Goal: Task Accomplishment & Management: Manage account settings

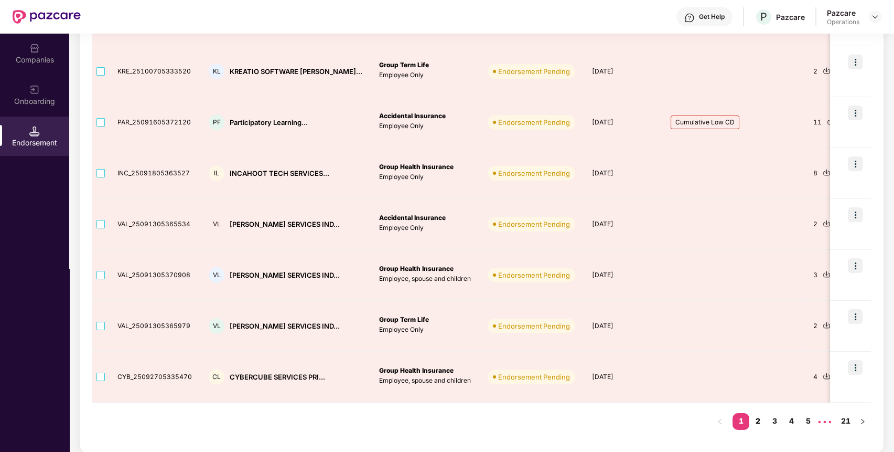
click at [761, 419] on link "2" at bounding box center [757, 421] width 17 height 16
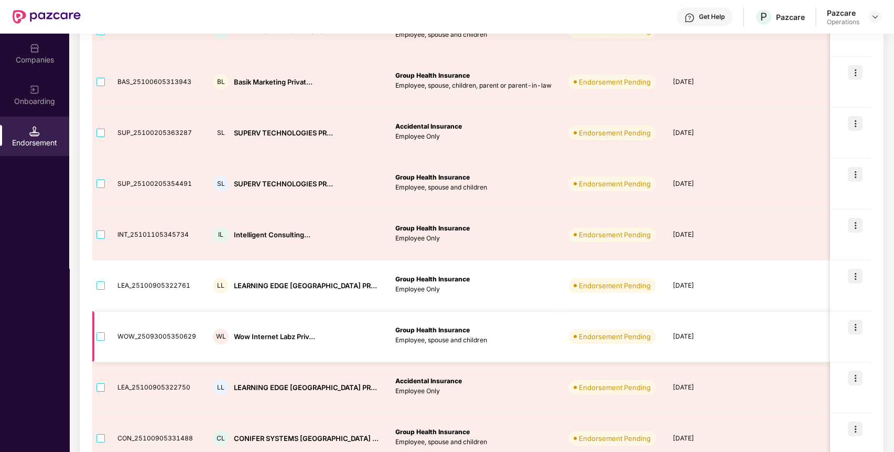
scroll to position [193, 0]
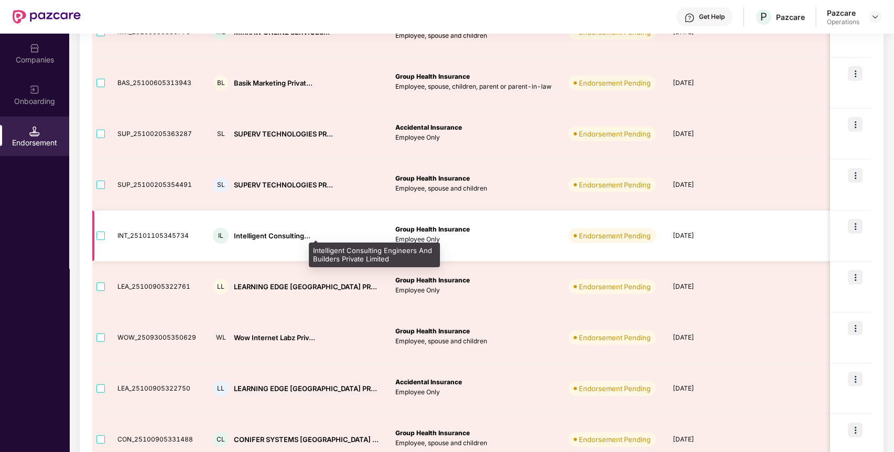
click at [273, 232] on div "Intelligent Consulting..." at bounding box center [272, 236] width 77 height 10
copy div "Intelligent Consulting..."
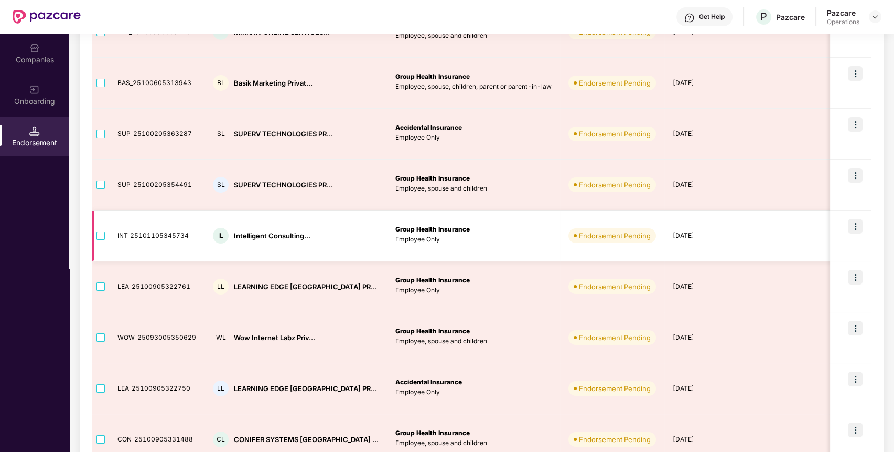
click at [147, 234] on td "INT_25101105345734" at bounding box center [156, 235] width 95 height 51
copy td "INT_25101105345734"
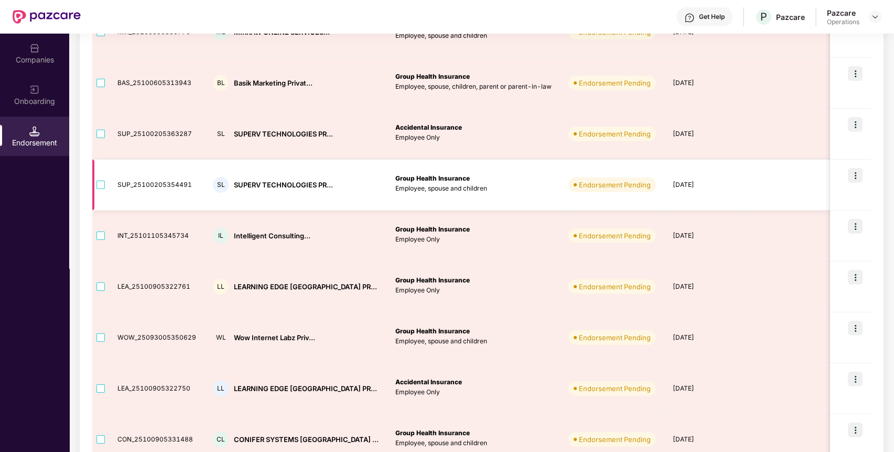
click at [158, 182] on td "SUP_25100205354491" at bounding box center [156, 184] width 95 height 51
copy td "SUP_25100205354491"
drag, startPoint x: 273, startPoint y: 189, endPoint x: 267, endPoint y: 184, distance: 7.1
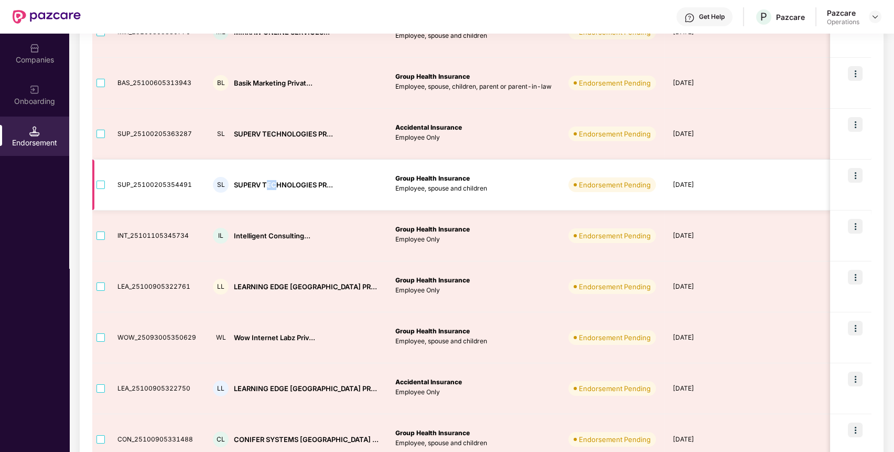
click at [267, 184] on div "SL SUPERV TECHNOLOGIES PR..." at bounding box center [296, 185] width 166 height 16
click at [267, 184] on div "SUPERV TECHNOLOGIES PR..." at bounding box center [283, 185] width 99 height 10
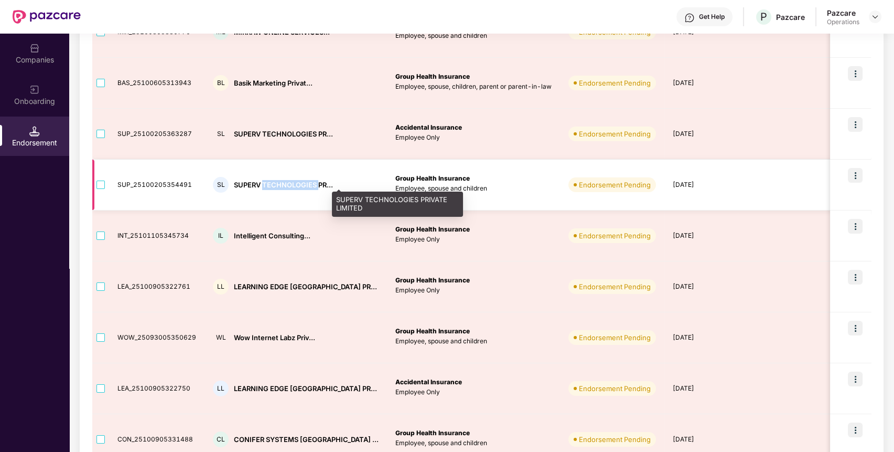
click at [267, 184] on div "SUPERV TECHNOLOGIES PR..." at bounding box center [283, 185] width 99 height 10
copy div "SUPERV TECHNOLOGIES PR..."
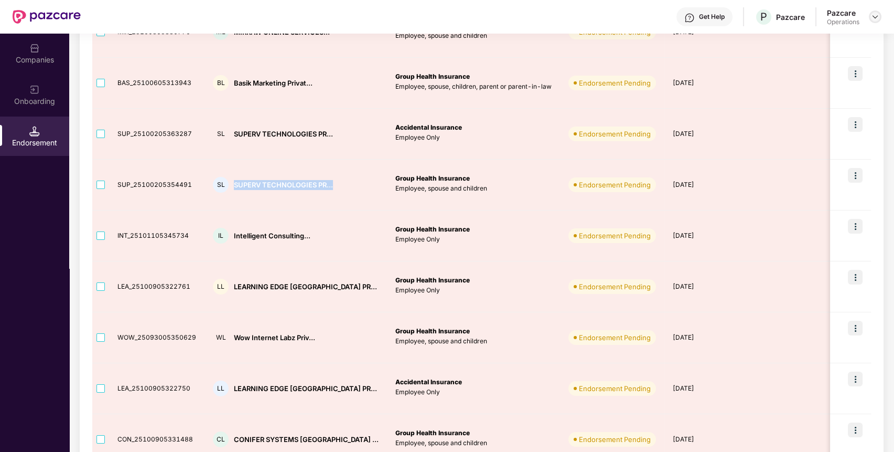
click at [873, 14] on img at bounding box center [875, 17] width 8 height 8
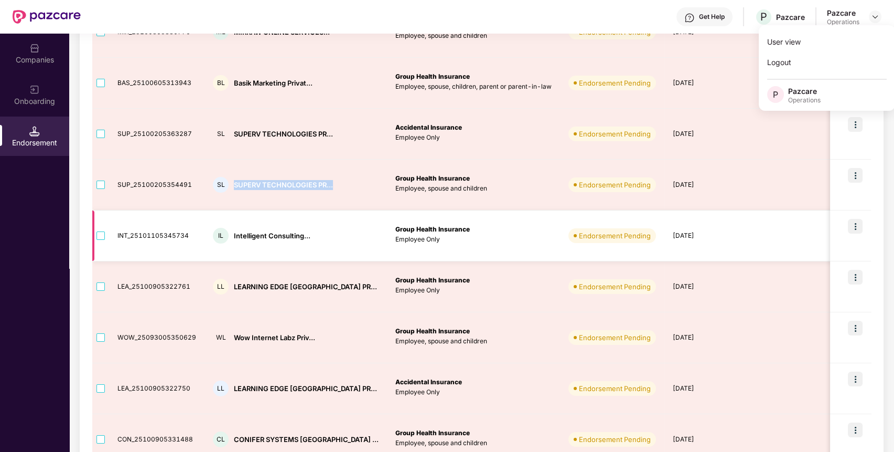
scroll to position [0, 0]
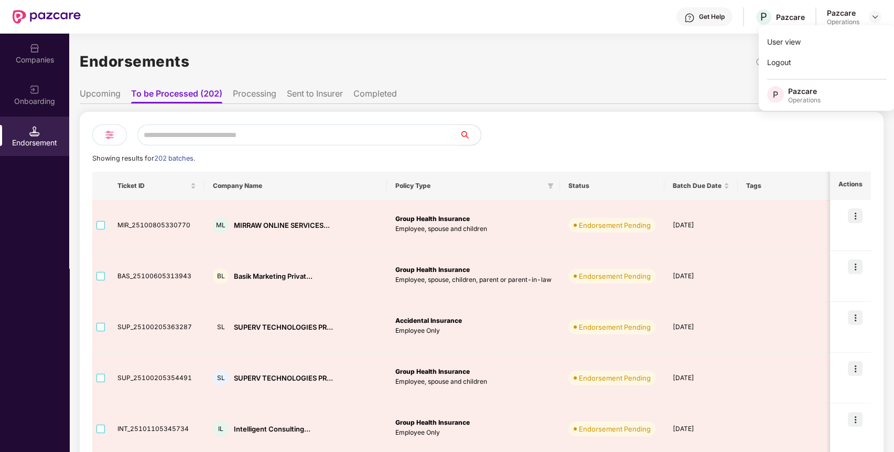
click at [246, 93] on li "Processing" at bounding box center [255, 95] width 44 height 15
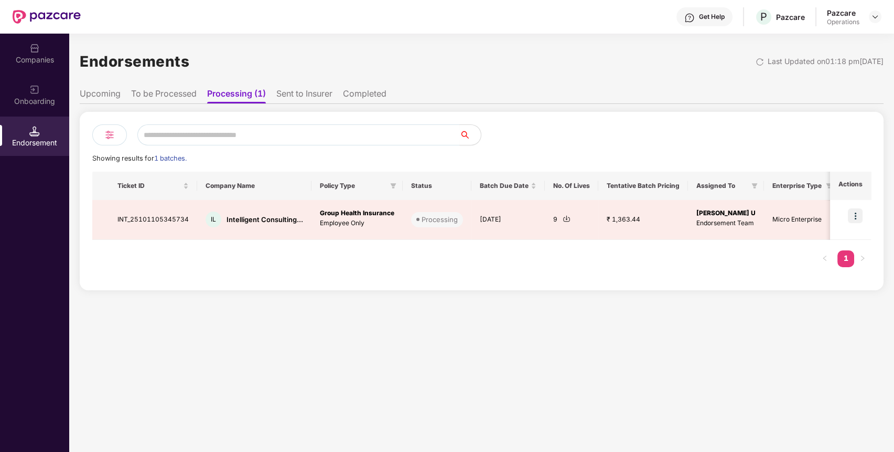
click at [180, 95] on li "To be Processed" at bounding box center [164, 95] width 66 height 15
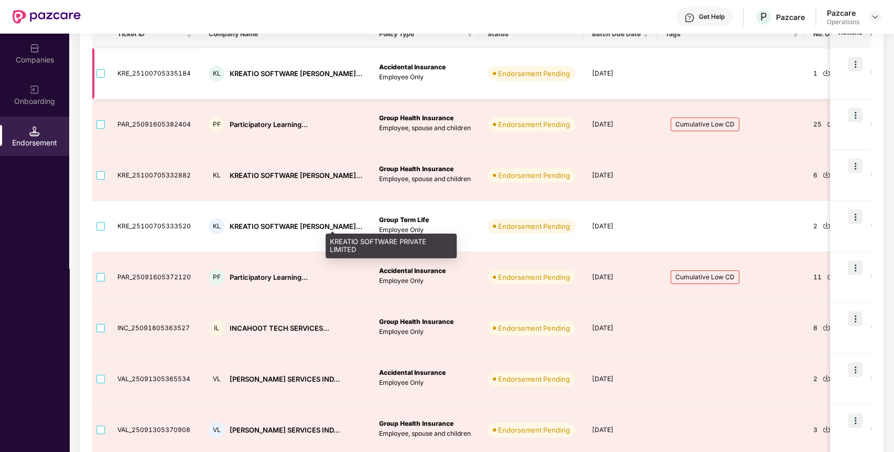
scroll to position [306, 0]
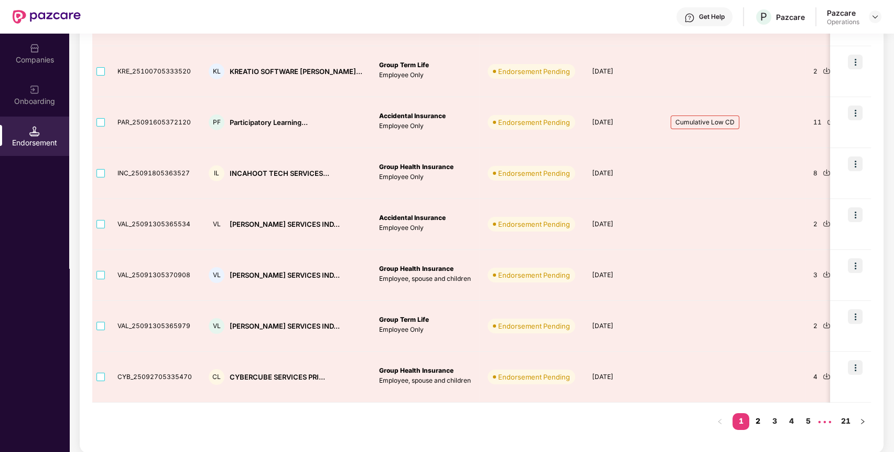
click at [756, 418] on link "2" at bounding box center [757, 421] width 17 height 16
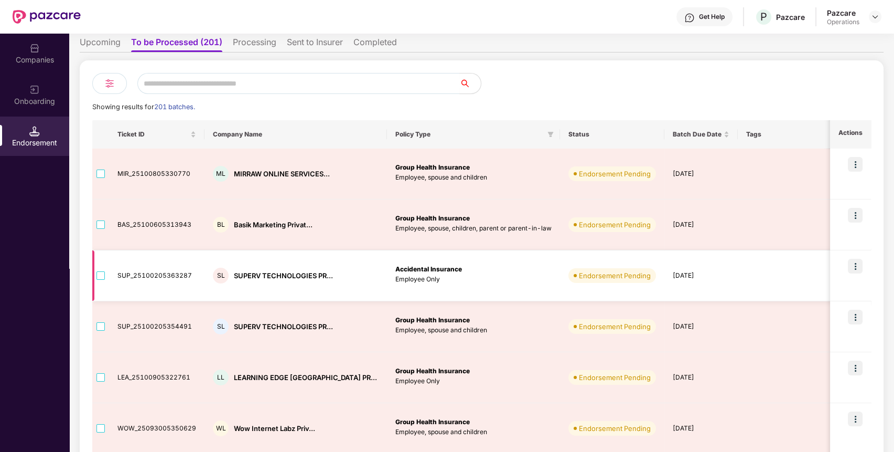
scroll to position [49, 0]
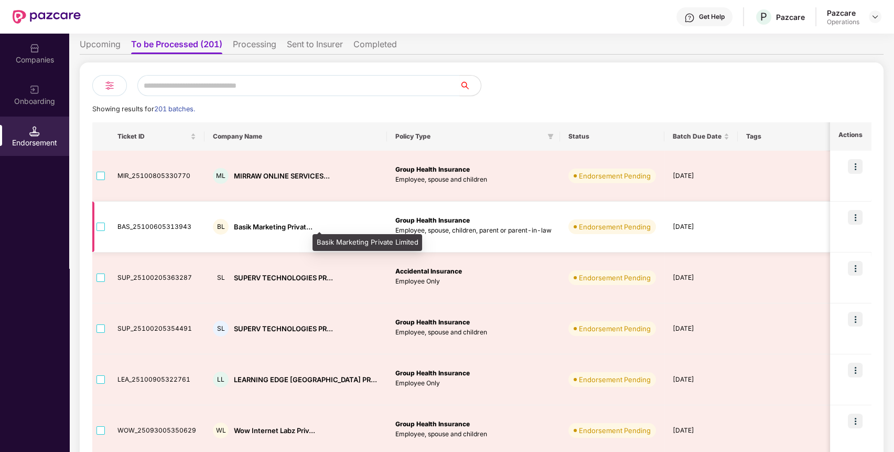
click at [264, 226] on div "Basik Marketing Privat..." at bounding box center [273, 227] width 79 height 10
copy div "Basik Marketing Privat..."
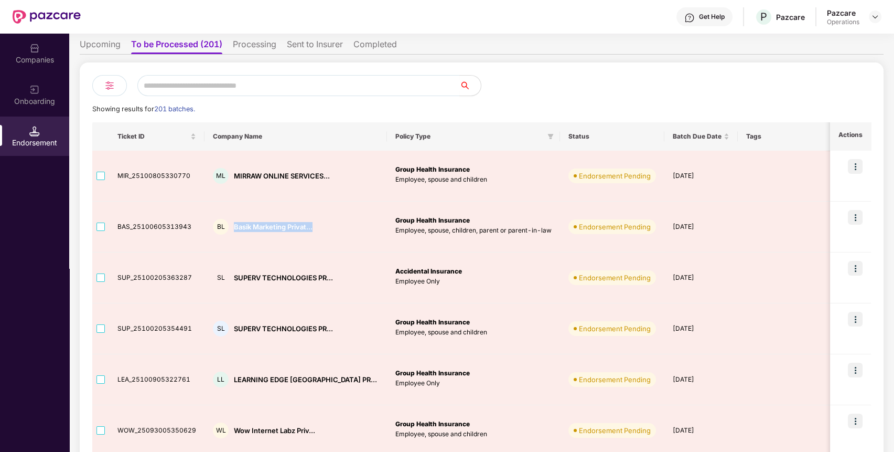
scroll to position [0, 0]
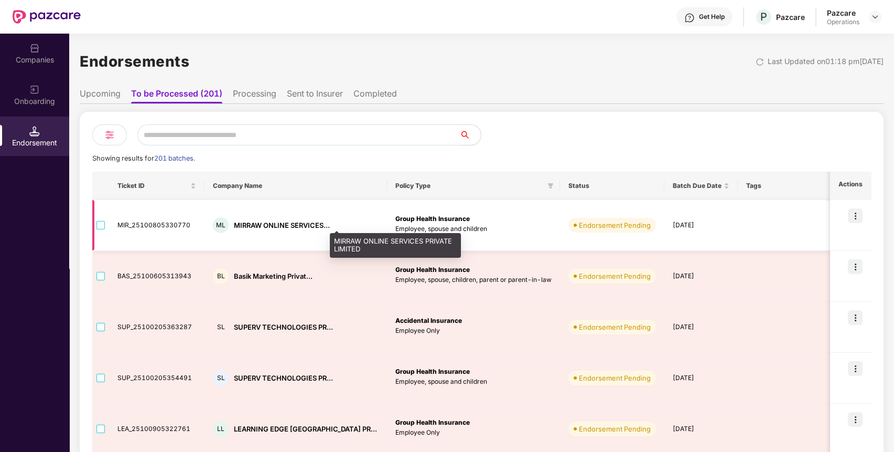
click at [270, 226] on div "MIRRAW ONLINE SERVICES..." at bounding box center [282, 225] width 96 height 10
copy div "MIRRAW ONLINE SERVICES..."
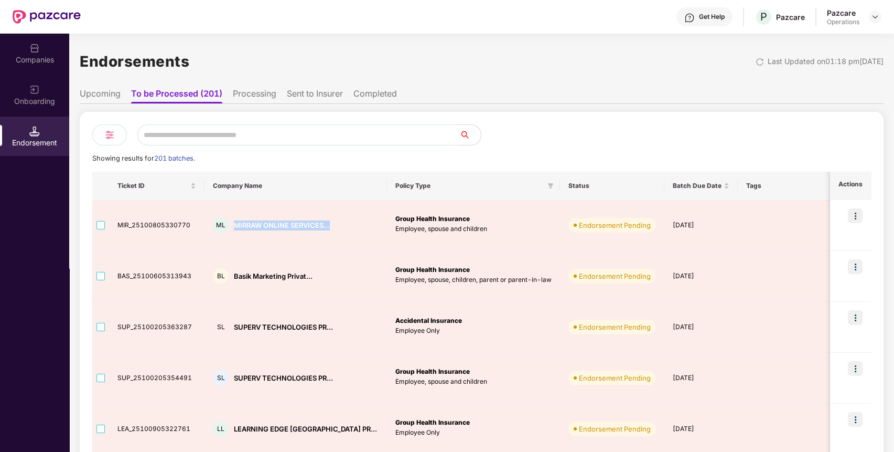
copy div "MIRRAW ONLINE SERVICES..."
click at [208, 130] on input "text" at bounding box center [298, 134] width 323 height 21
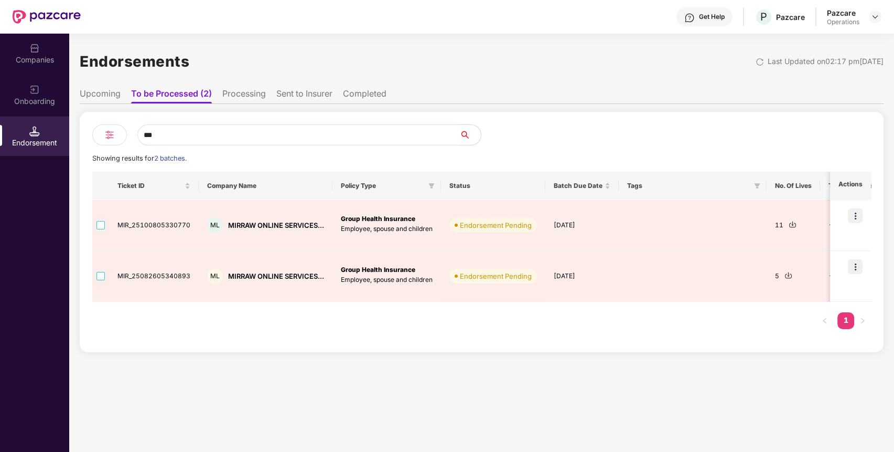
type input "***"
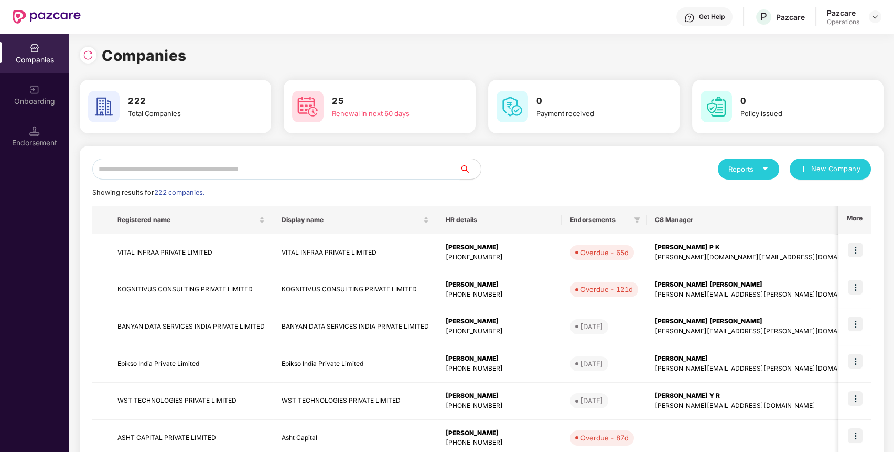
paste input "**********"
click at [282, 174] on input "text" at bounding box center [276, 168] width 368 height 21
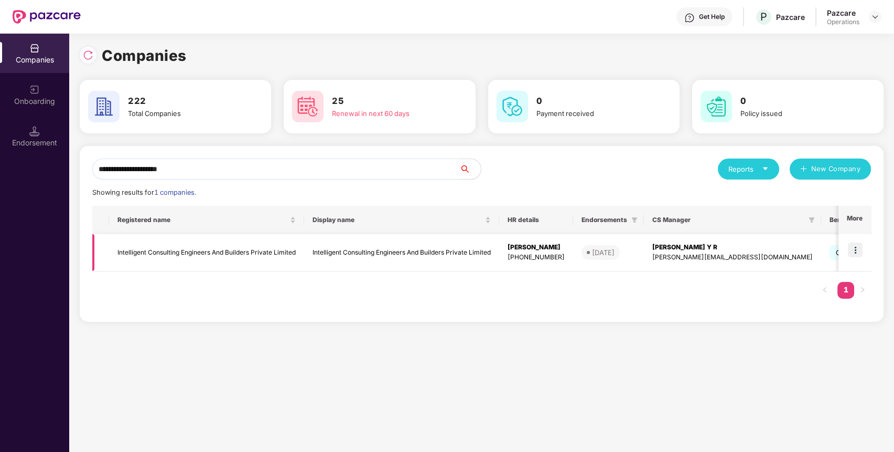
type input "**********"
click at [855, 242] on img at bounding box center [855, 249] width 15 height 15
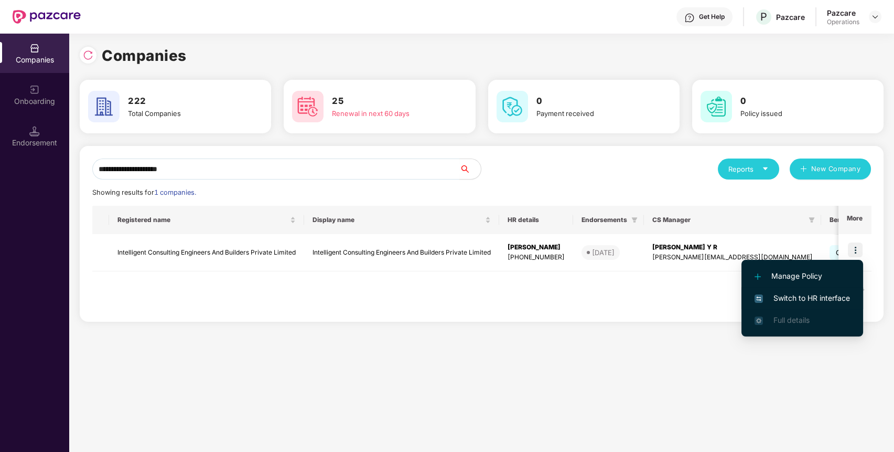
click at [786, 296] on span "Switch to HR interface" at bounding box center [802, 298] width 95 height 12
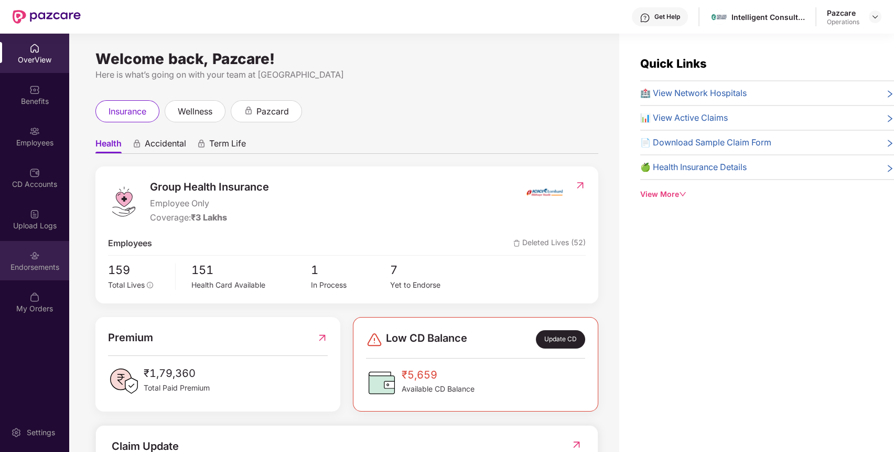
click at [36, 273] on div "Endorsements" at bounding box center [34, 260] width 69 height 39
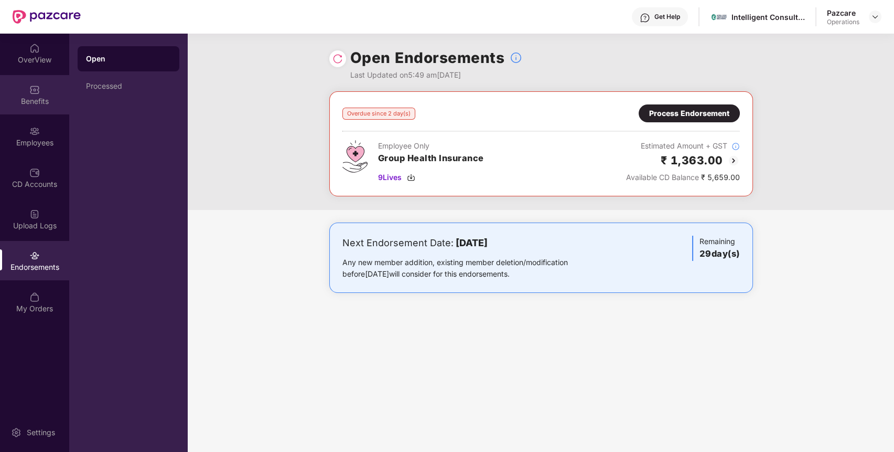
click at [36, 104] on div "Benefits" at bounding box center [34, 101] width 69 height 10
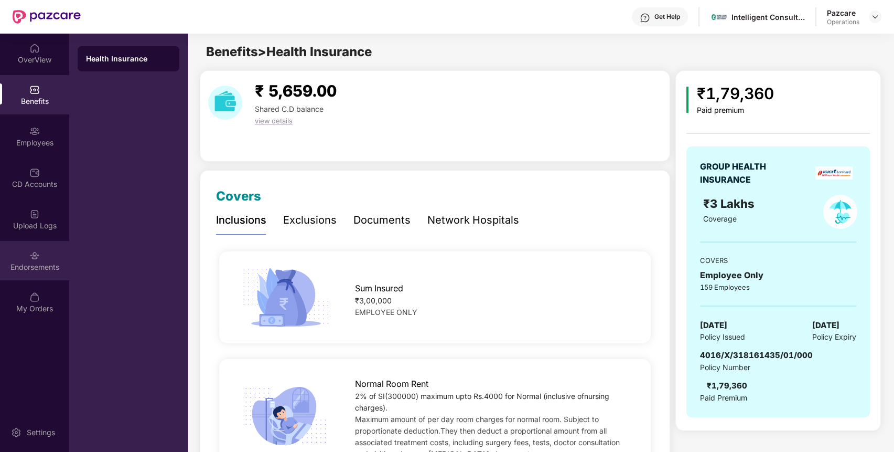
click at [31, 257] on img at bounding box center [34, 255] width 10 height 10
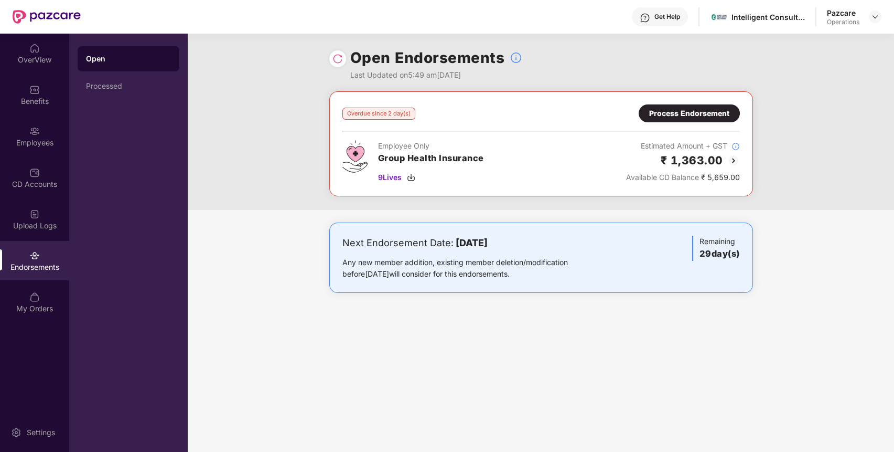
click at [731, 156] on img at bounding box center [733, 160] width 13 height 13
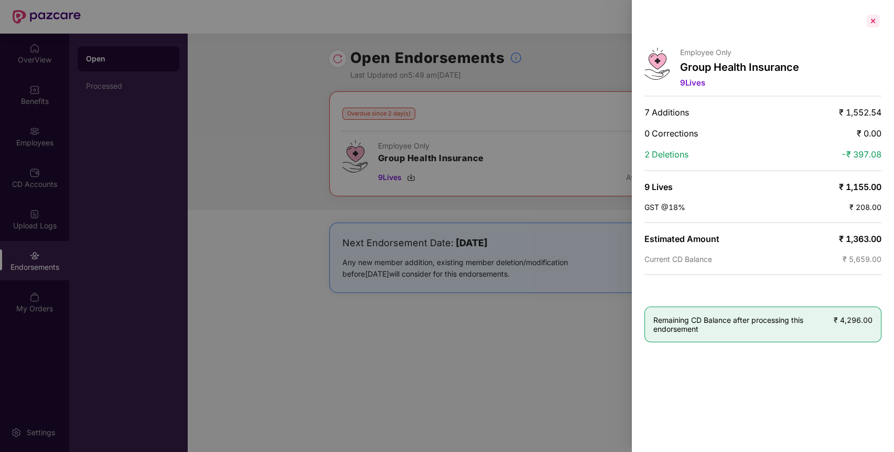
click at [872, 21] on div at bounding box center [873, 21] width 17 height 17
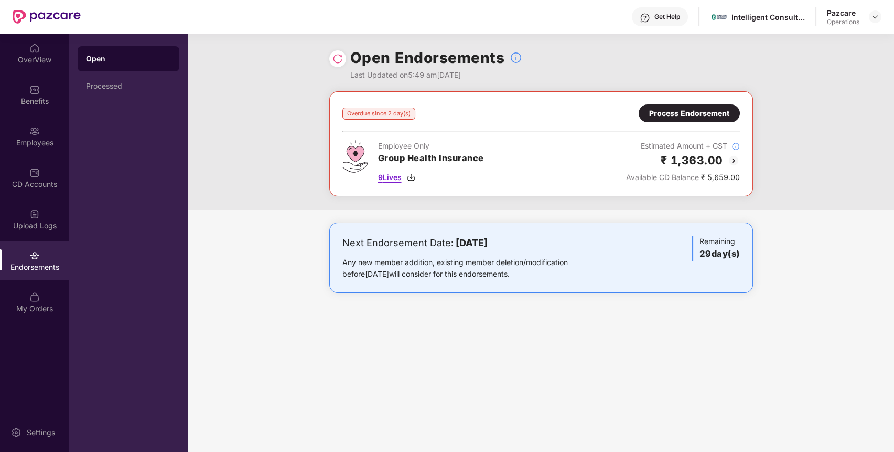
click at [411, 178] on img at bounding box center [411, 177] width 8 height 8
click at [664, 113] on div "Process Endorsement" at bounding box center [689, 114] width 80 height 12
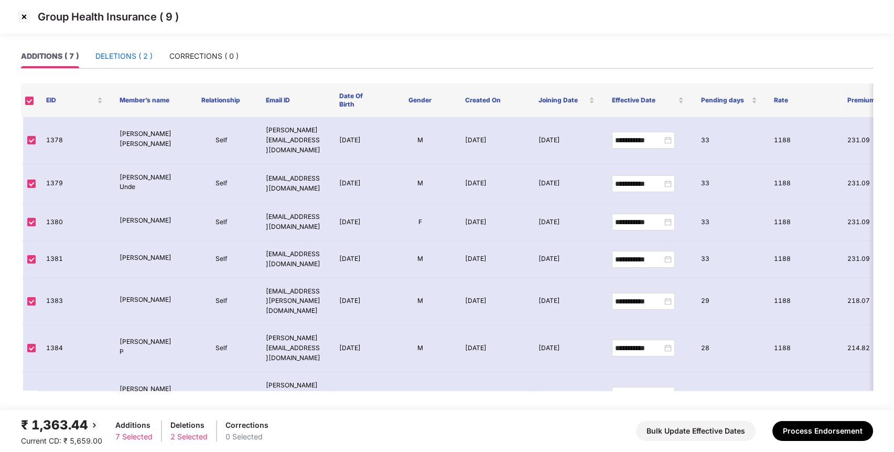
click at [134, 58] on div "DELETIONS ( 2 )" at bounding box center [123, 56] width 57 height 12
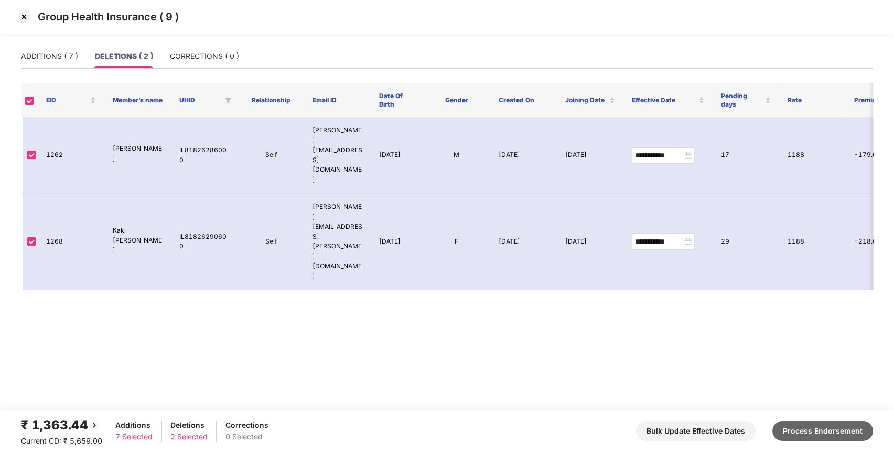
click at [796, 385] on button "Process Endorsement" at bounding box center [822, 431] width 101 height 20
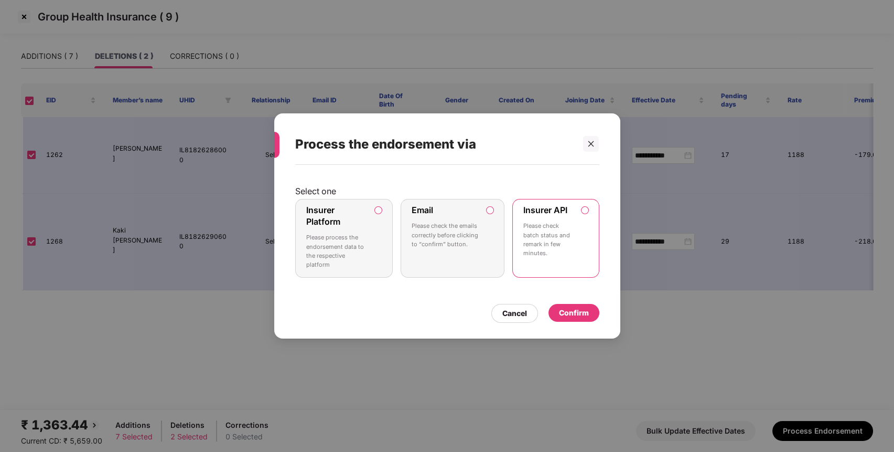
click at [567, 307] on div "Confirm" at bounding box center [574, 313] width 30 height 12
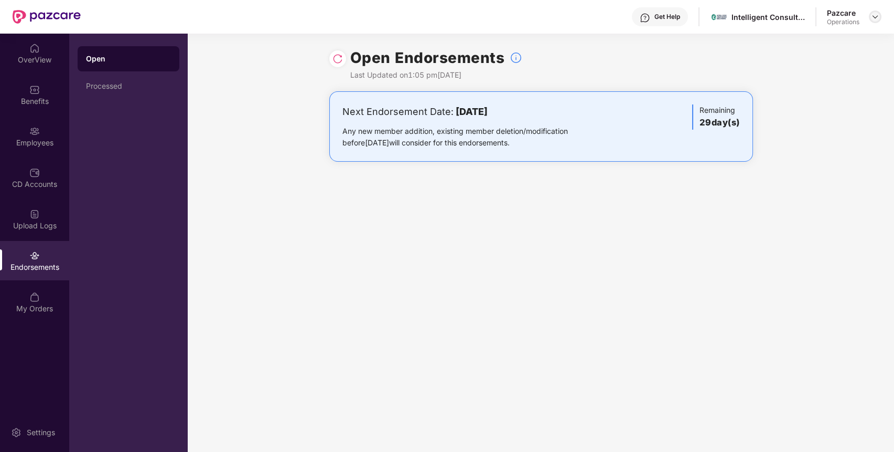
click at [875, 12] on div at bounding box center [875, 16] width 13 height 13
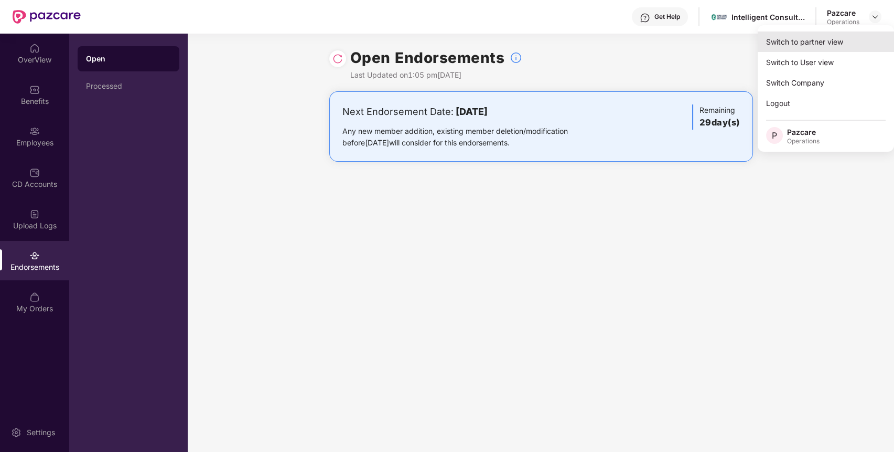
click at [818, 42] on div "Switch to partner view" at bounding box center [826, 41] width 136 height 20
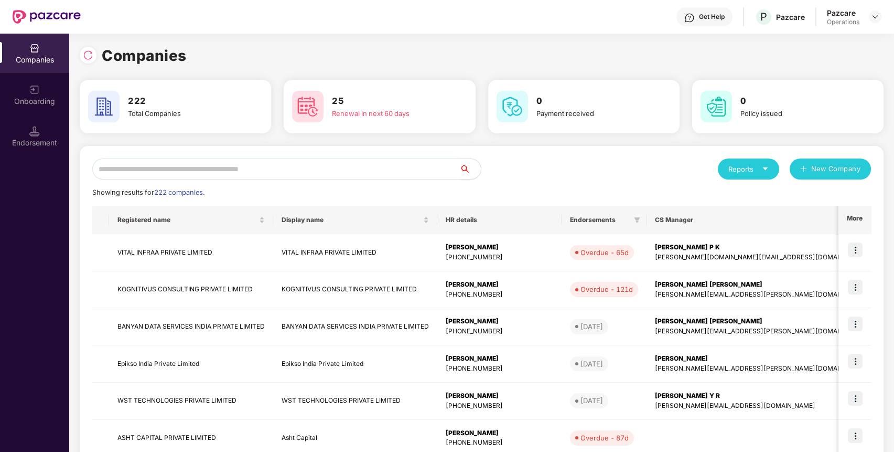
paste input "**********"
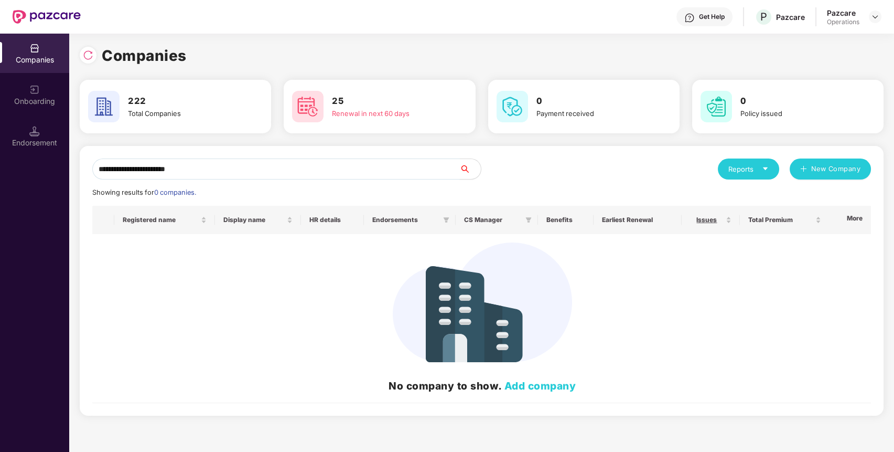
click at [394, 169] on input "**********" at bounding box center [276, 168] width 368 height 21
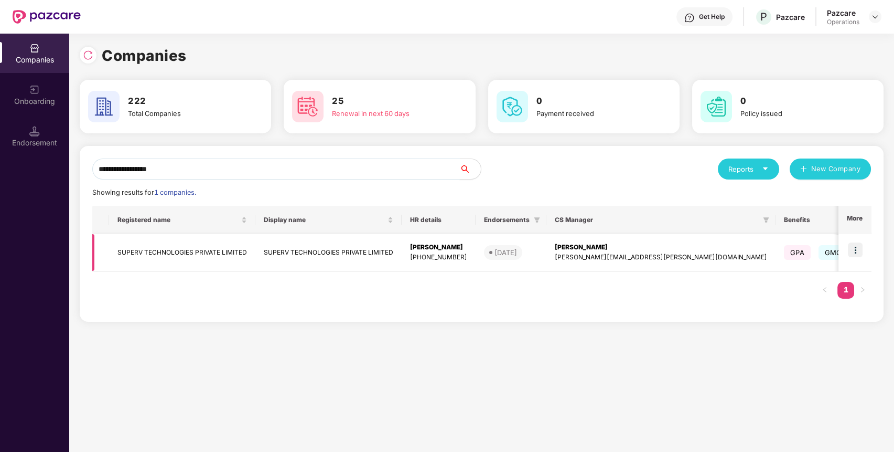
type input "**********"
click at [860, 248] on img at bounding box center [855, 249] width 15 height 15
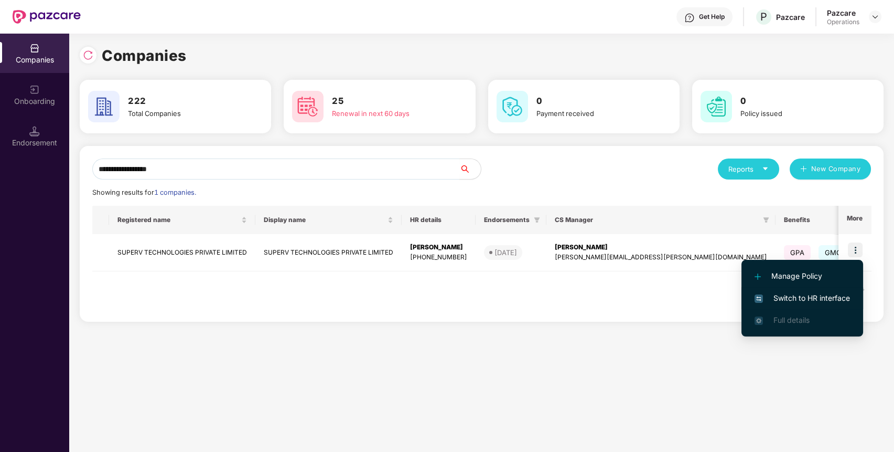
click at [814, 301] on span "Switch to HR interface" at bounding box center [802, 298] width 95 height 12
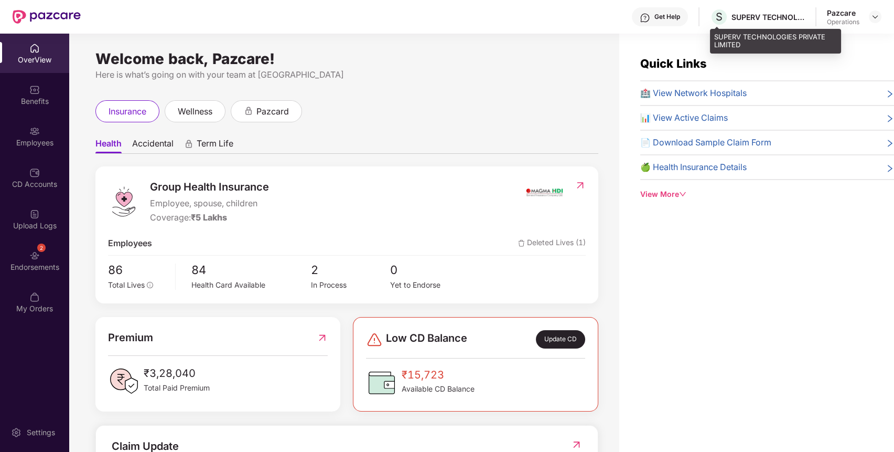
click at [757, 18] on div "SUPERV TECHNOLOGIES PRIVATE LIMITED" at bounding box center [768, 17] width 73 height 10
copy div "SUPERV TECHNOLOGIES PRIVATE LIMITED"
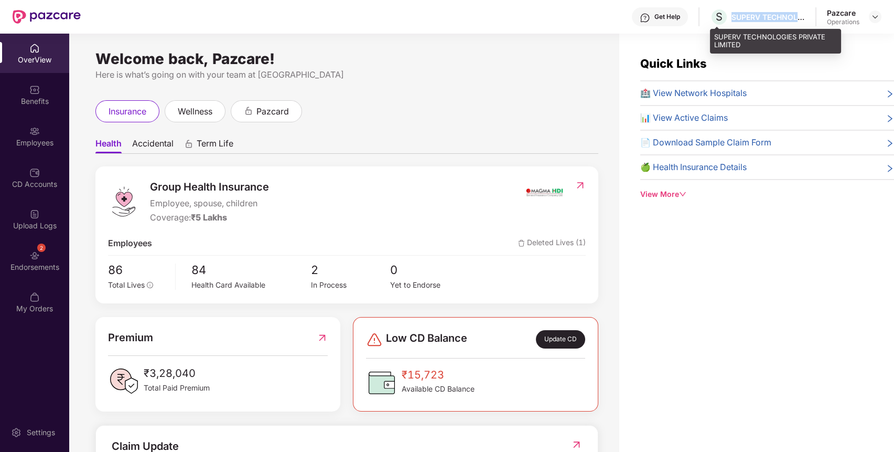
click at [757, 18] on div "SUPERV TECHNOLOGIES PRIVATE LIMITED" at bounding box center [768, 17] width 73 height 10
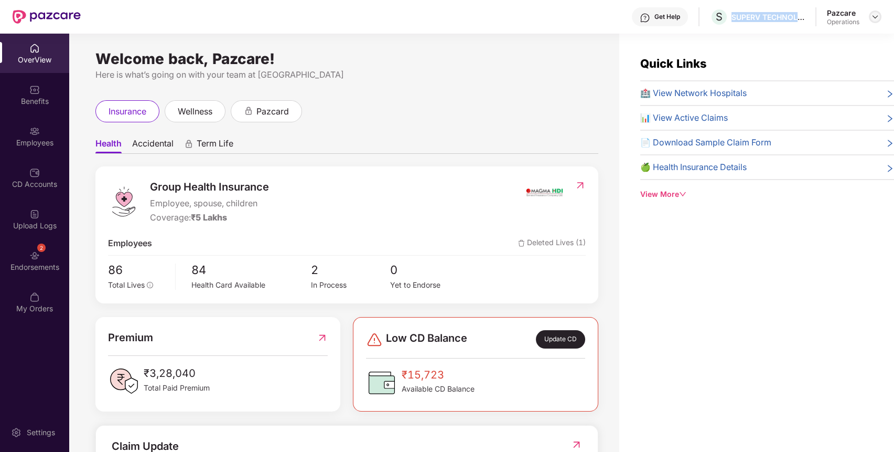
click at [878, 17] on img at bounding box center [875, 17] width 8 height 8
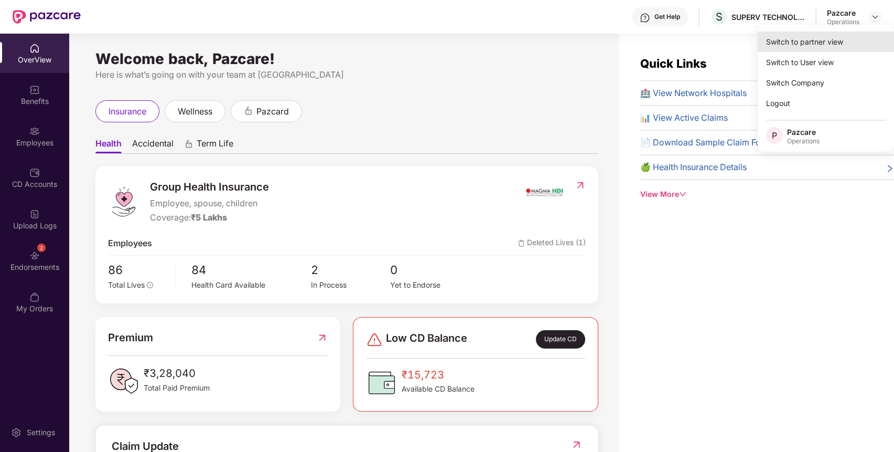
click at [797, 45] on div "Switch to partner view" at bounding box center [826, 41] width 136 height 20
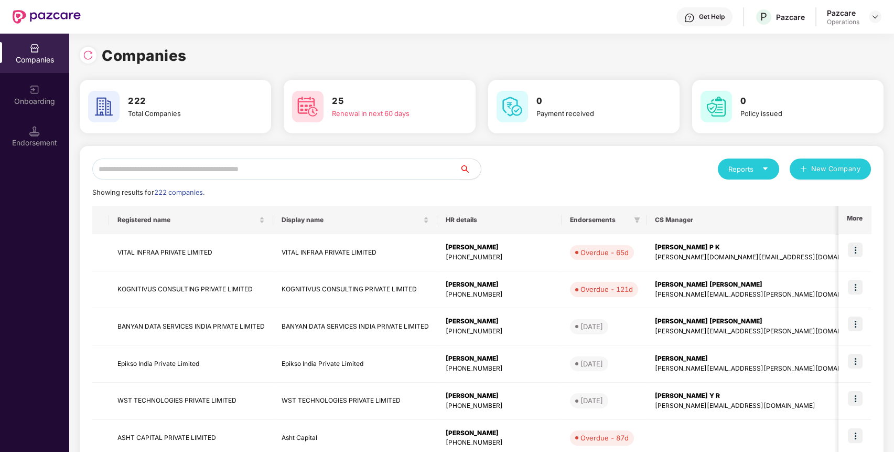
click at [218, 173] on input "text" at bounding box center [276, 168] width 368 height 21
paste input "**********"
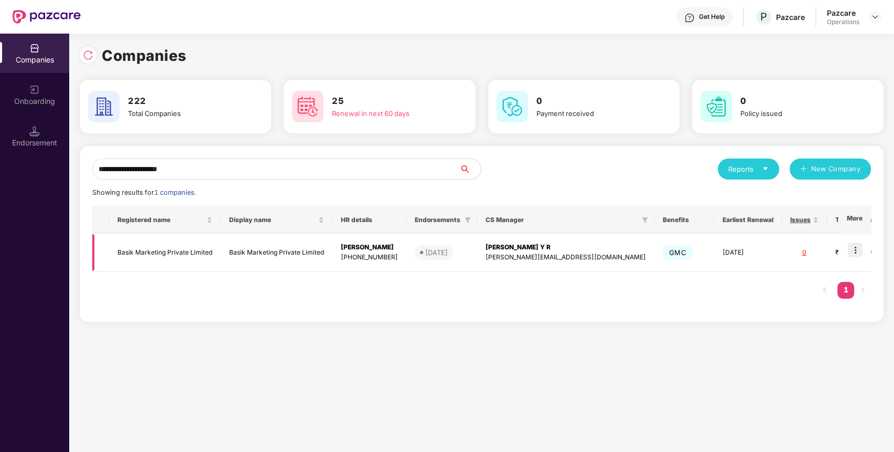
type input "**********"
click at [852, 245] on img at bounding box center [855, 249] width 15 height 15
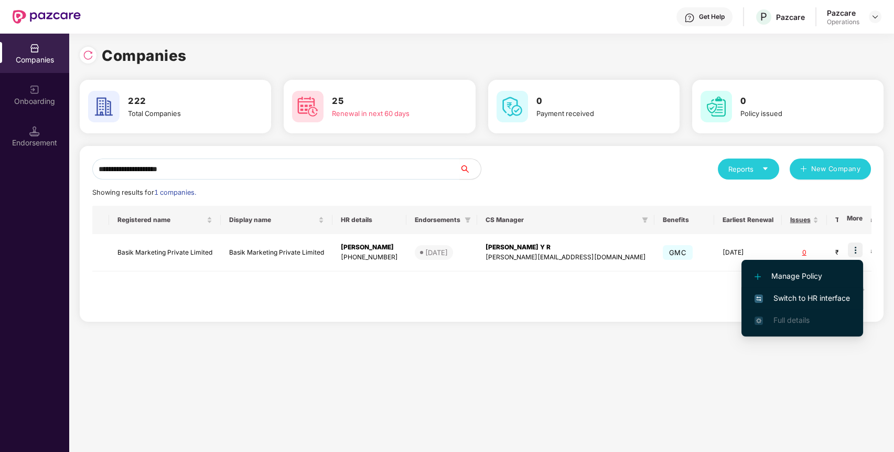
click at [799, 298] on span "Switch to HR interface" at bounding box center [802, 298] width 95 height 12
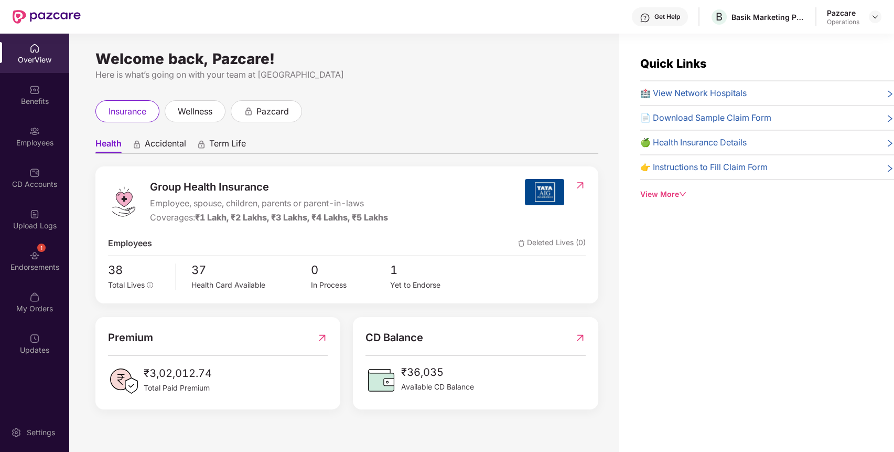
click at [27, 256] on div "1 Endorsements" at bounding box center [34, 260] width 69 height 39
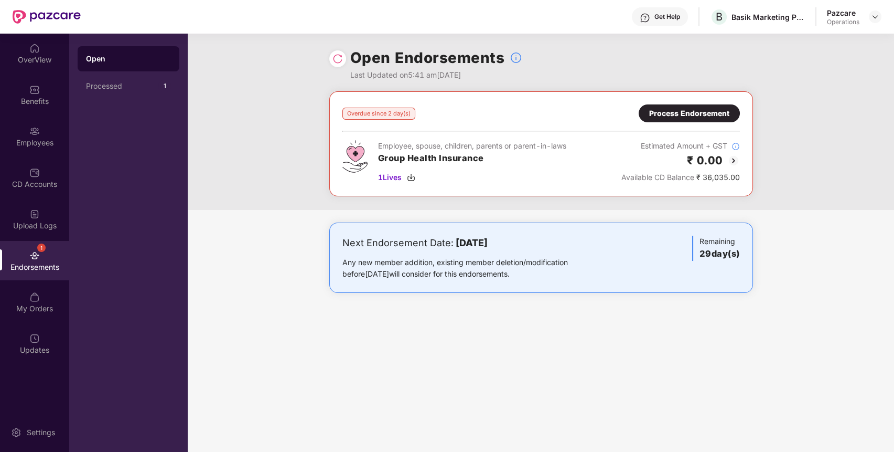
click at [734, 163] on img at bounding box center [733, 160] width 13 height 13
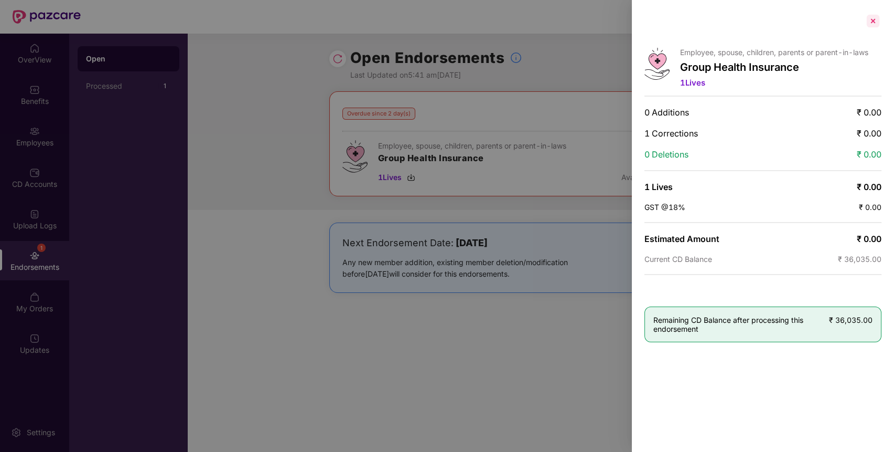
click at [875, 21] on div at bounding box center [873, 21] width 17 height 17
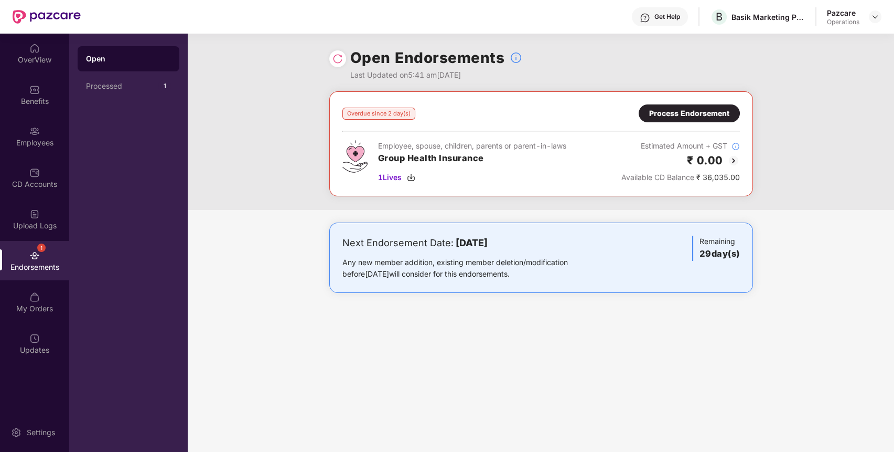
click at [703, 114] on div "Process Endorsement" at bounding box center [689, 114] width 80 height 12
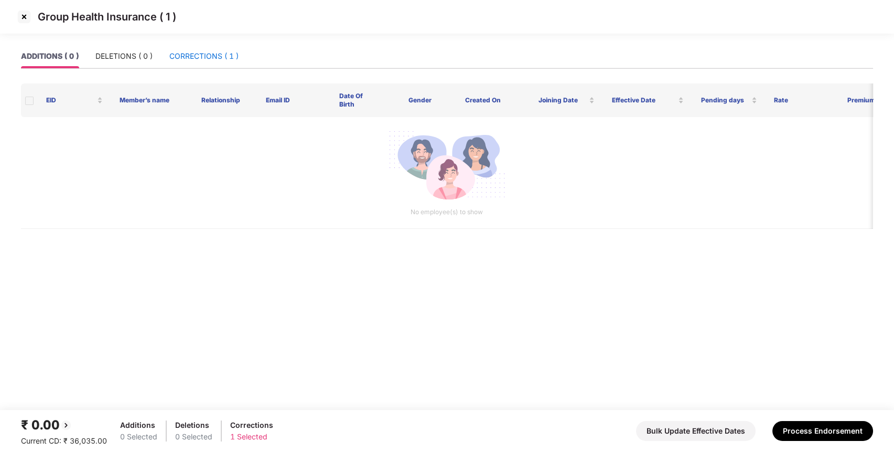
click at [189, 57] on div "CORRECTIONS ( 1 )" at bounding box center [203, 56] width 69 height 12
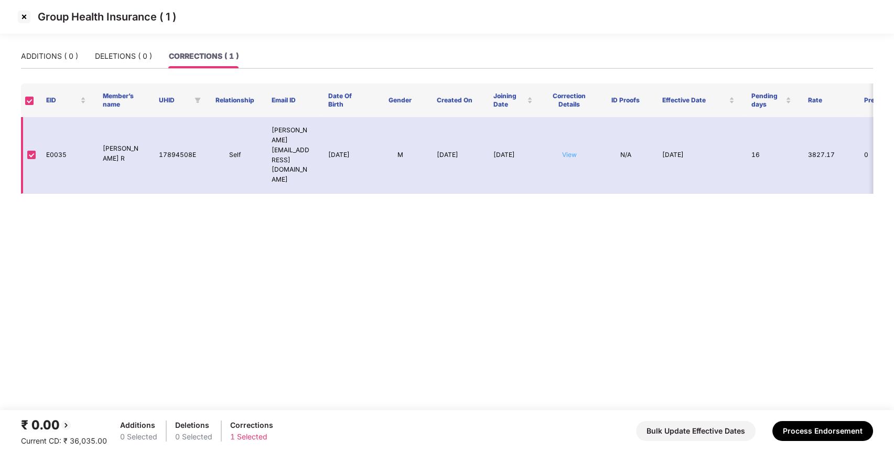
click at [573, 151] on link "View" at bounding box center [569, 155] width 15 height 8
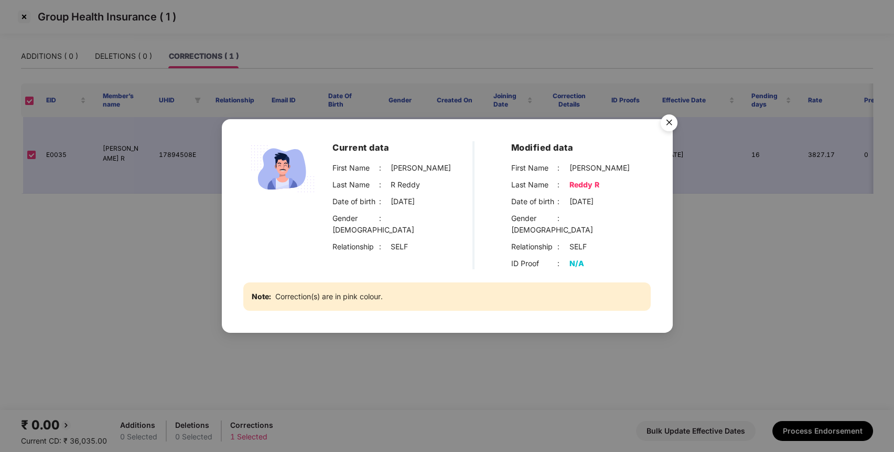
click at [667, 127] on img "Close" at bounding box center [668, 124] width 29 height 29
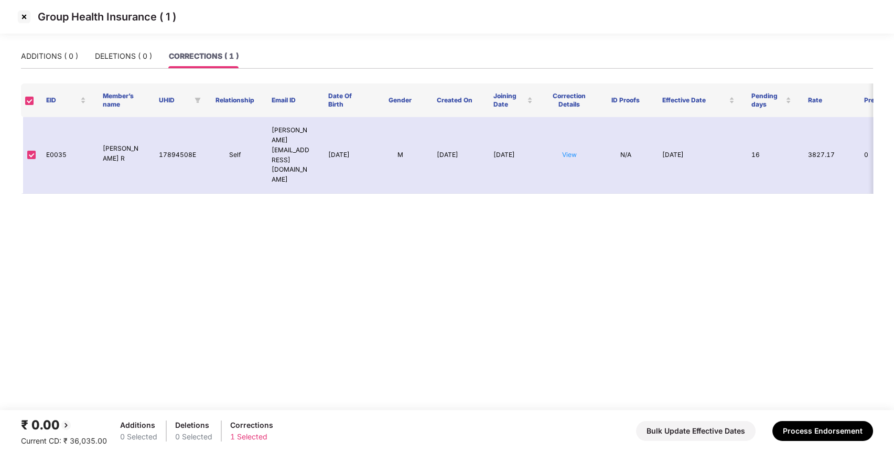
click at [26, 8] on img at bounding box center [24, 16] width 17 height 17
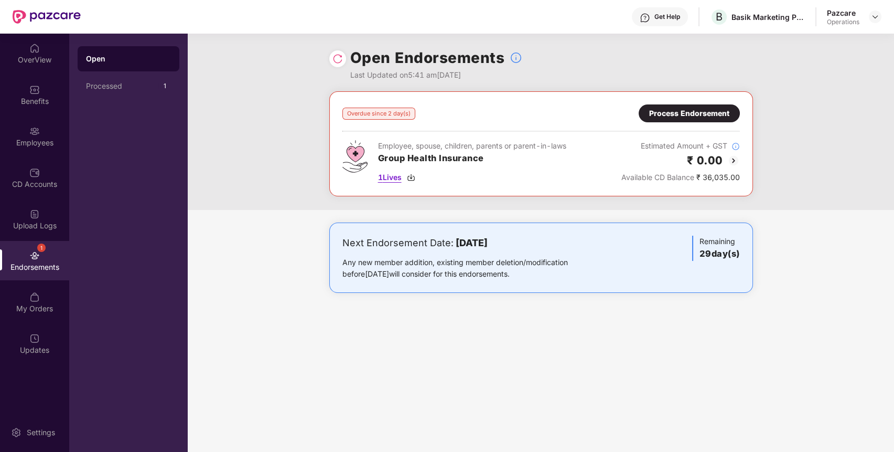
click at [414, 174] on img at bounding box center [411, 177] width 8 height 8
click at [734, 158] on img at bounding box center [733, 160] width 13 height 13
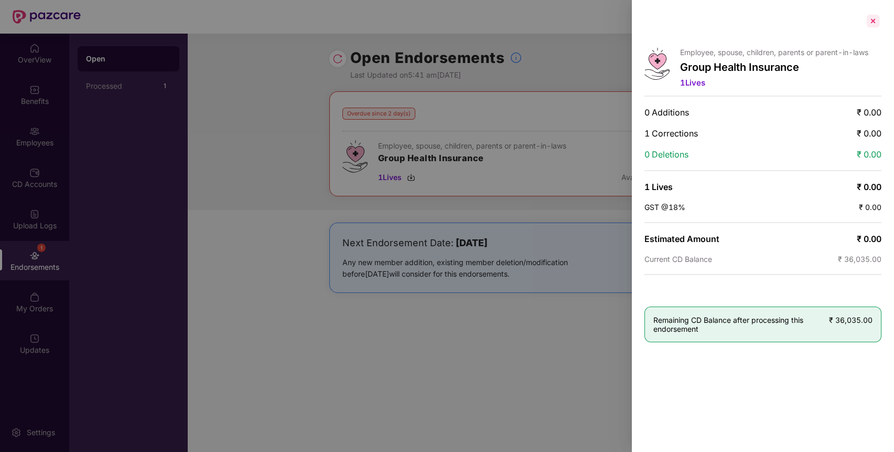
click at [873, 22] on div at bounding box center [873, 21] width 17 height 17
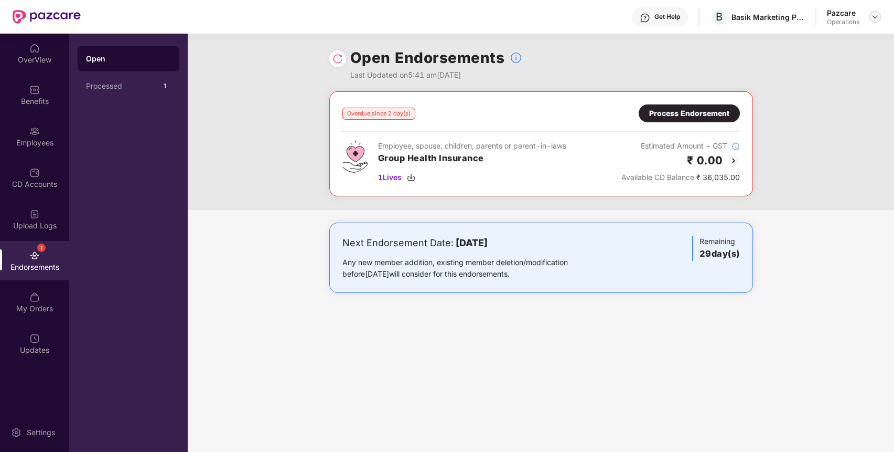
click at [869, 15] on div at bounding box center [875, 16] width 13 height 13
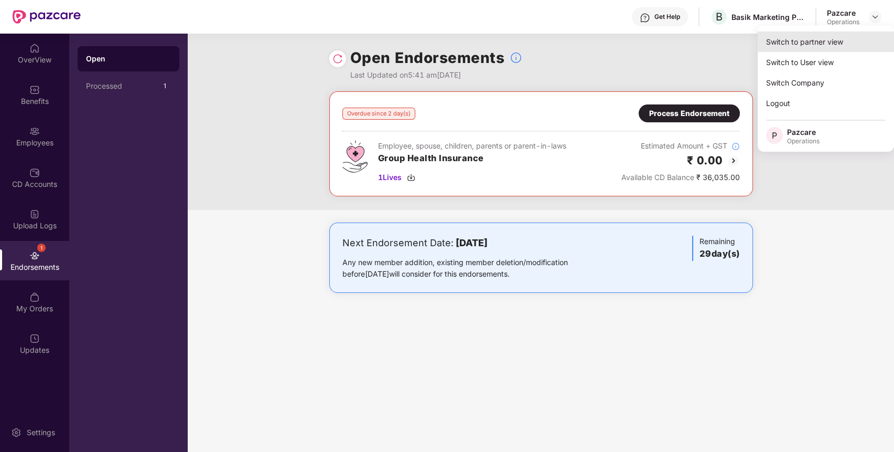
click at [823, 41] on div "Switch to partner view" at bounding box center [826, 41] width 136 height 20
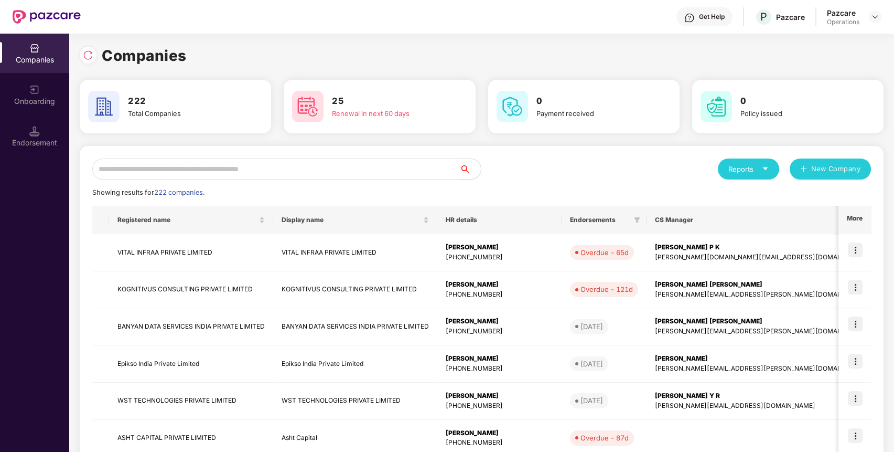
click at [208, 167] on input "text" at bounding box center [276, 168] width 368 height 21
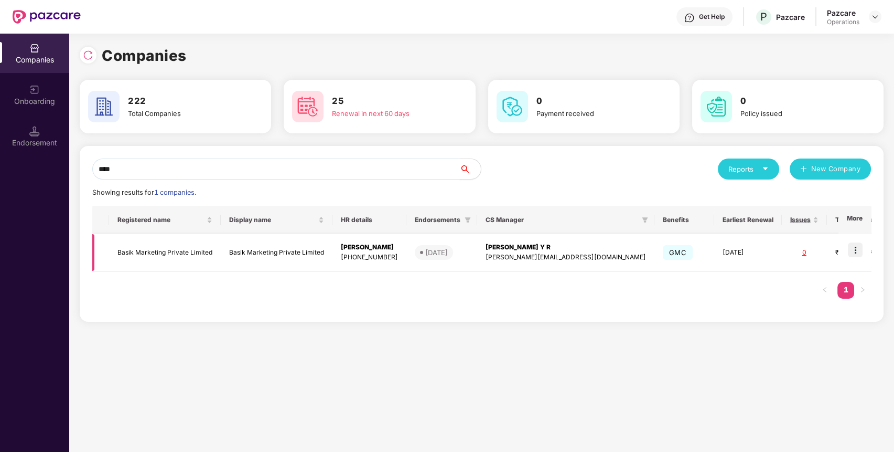
type input "****"
click at [862, 243] on img at bounding box center [855, 249] width 15 height 15
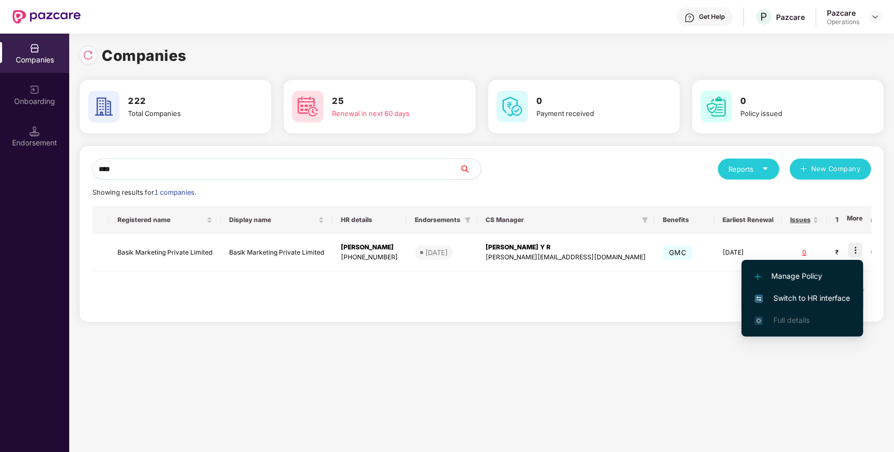
click at [793, 294] on span "Switch to HR interface" at bounding box center [802, 298] width 95 height 12
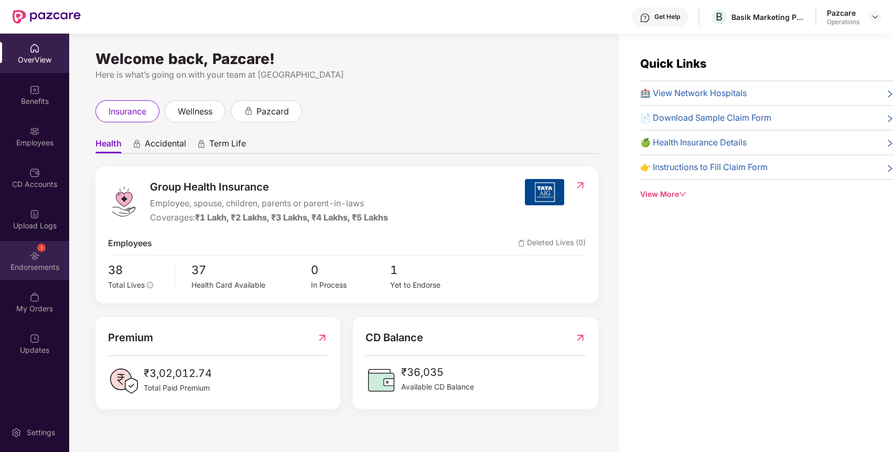
click at [32, 249] on div "1" at bounding box center [34, 254] width 10 height 10
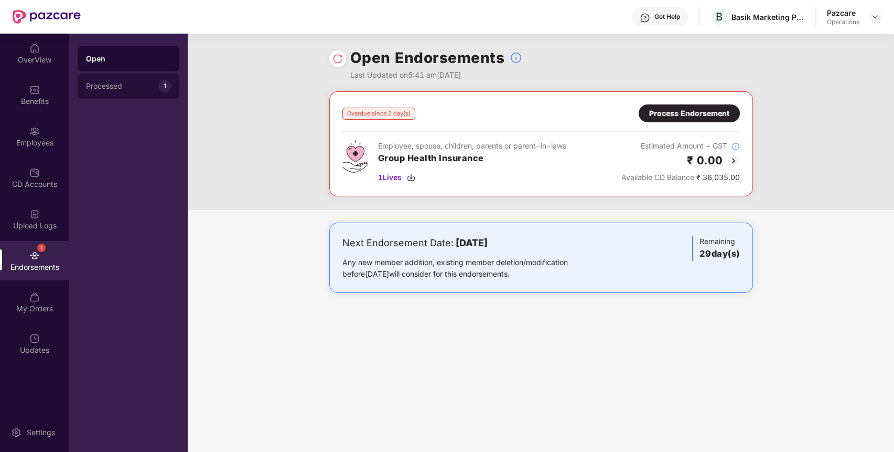
click at [133, 81] on div "Processed 1" at bounding box center [129, 85] width 102 height 25
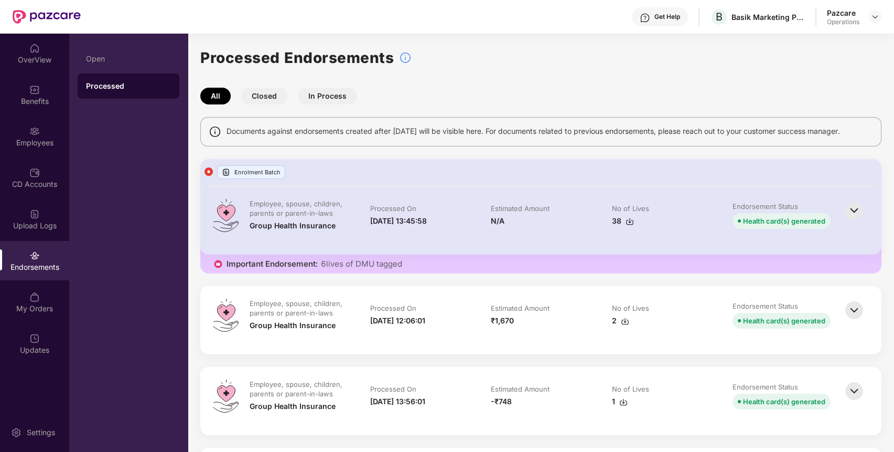
click at [851, 210] on img at bounding box center [854, 210] width 23 height 23
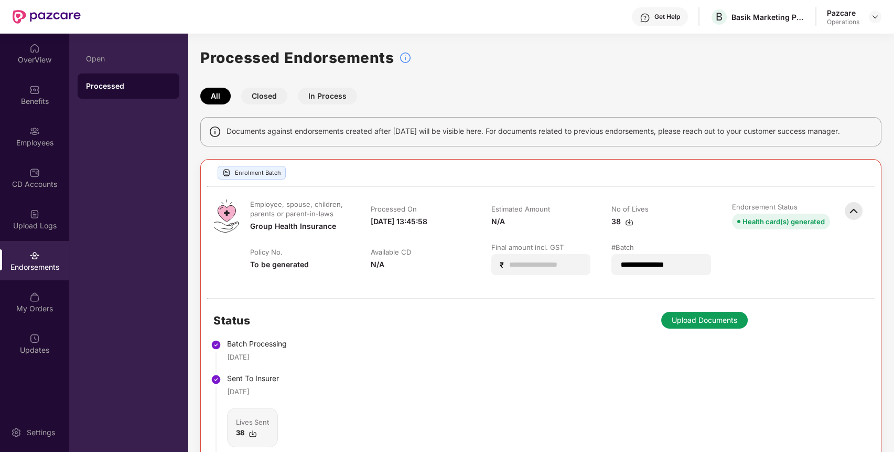
click at [876, 9] on div "Pazcare Operations" at bounding box center [854, 17] width 55 height 18
click at [876, 13] on img at bounding box center [875, 17] width 8 height 8
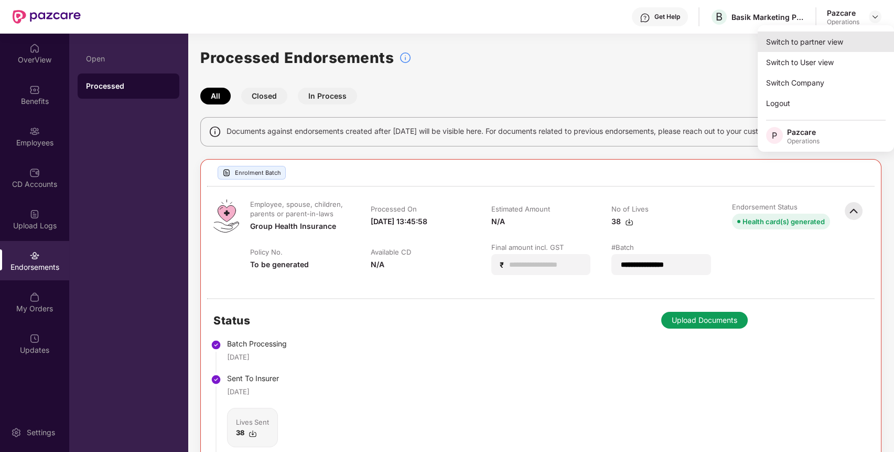
click at [832, 38] on div "Switch to partner view" at bounding box center [826, 41] width 136 height 20
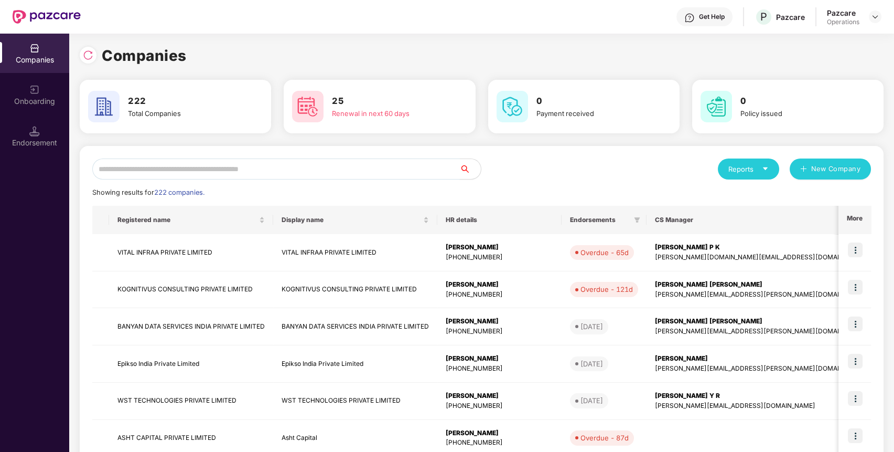
click at [420, 170] on input "text" at bounding box center [276, 168] width 368 height 21
paste input "**********"
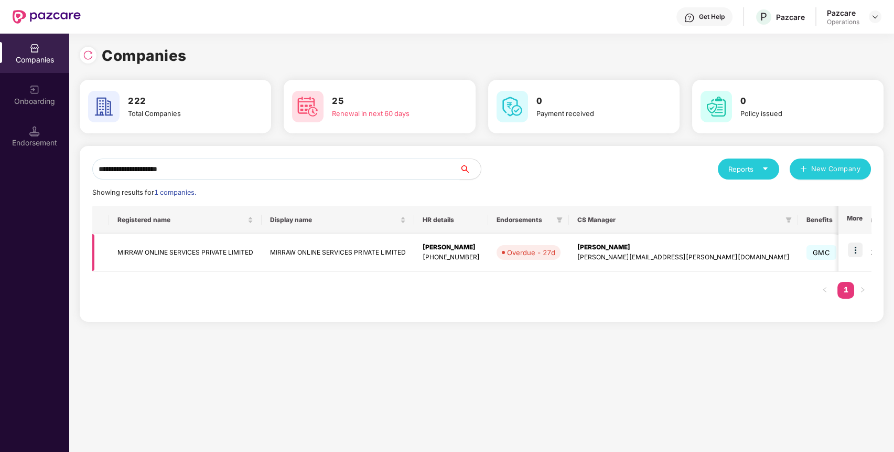
type input "**********"
click at [859, 242] on img at bounding box center [855, 249] width 15 height 15
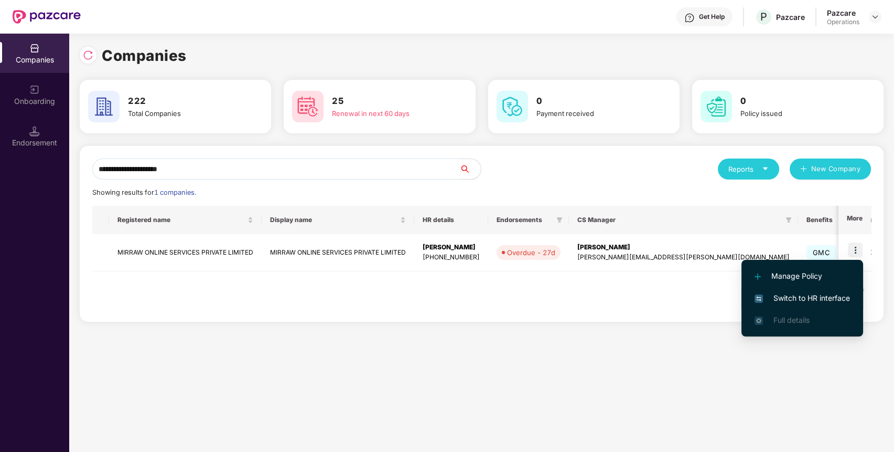
click at [798, 297] on span "Switch to HR interface" at bounding box center [802, 298] width 95 height 12
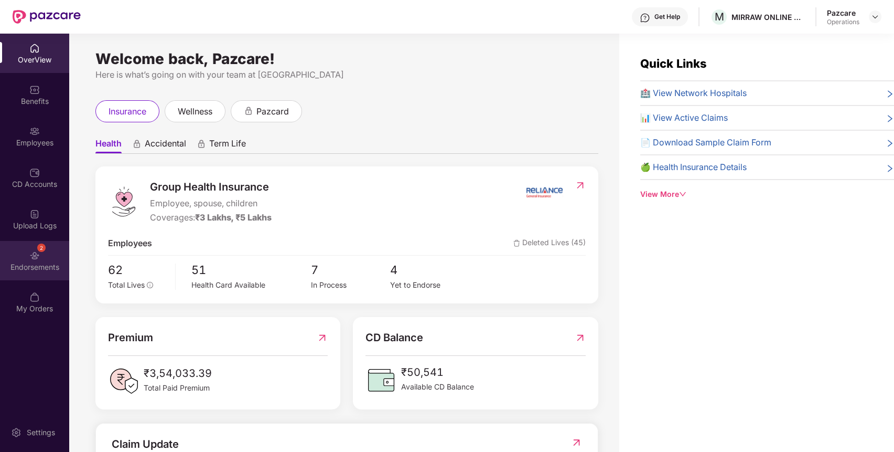
click at [44, 243] on div "2" at bounding box center [41, 247] width 8 height 8
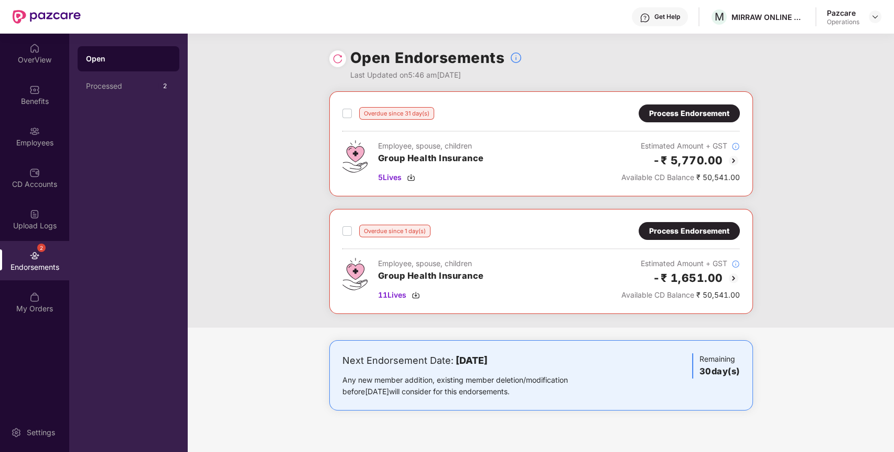
click at [730, 155] on img at bounding box center [733, 160] width 13 height 13
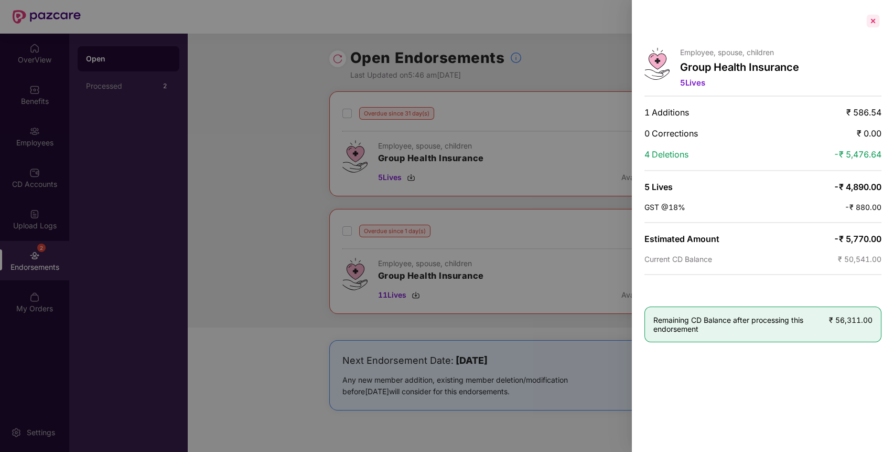
click at [873, 21] on div at bounding box center [873, 21] width 17 height 17
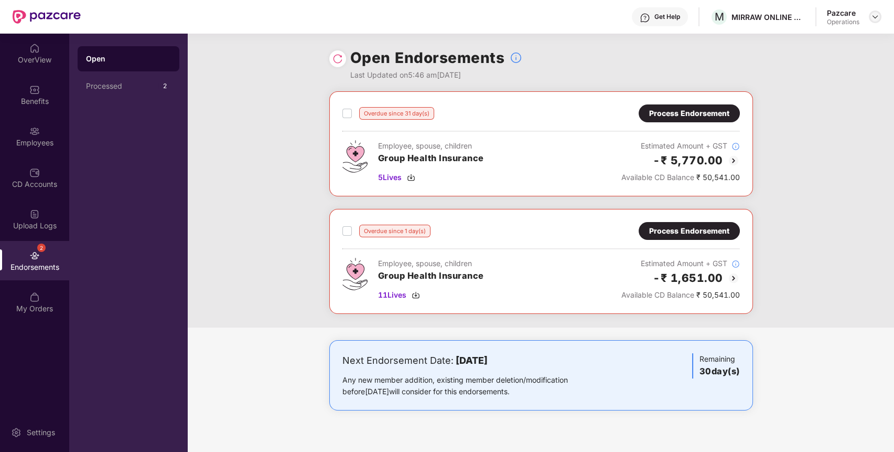
click at [872, 16] on img at bounding box center [875, 17] width 8 height 8
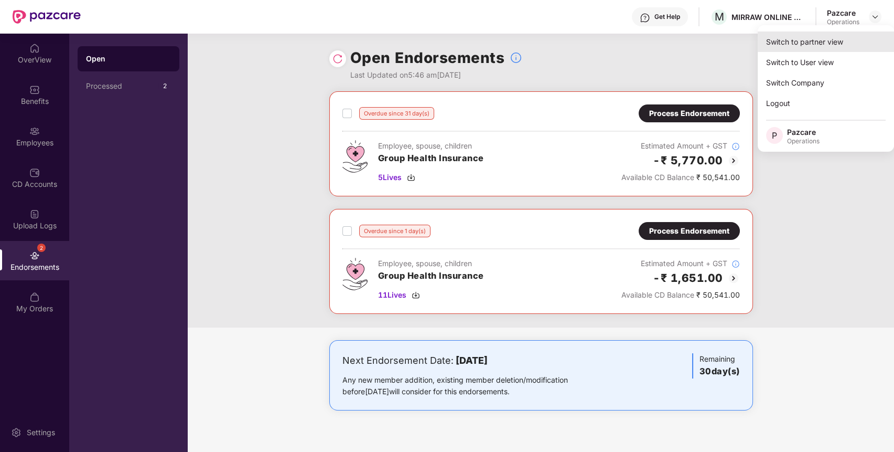
click at [812, 38] on div "Switch to partner view" at bounding box center [826, 41] width 136 height 20
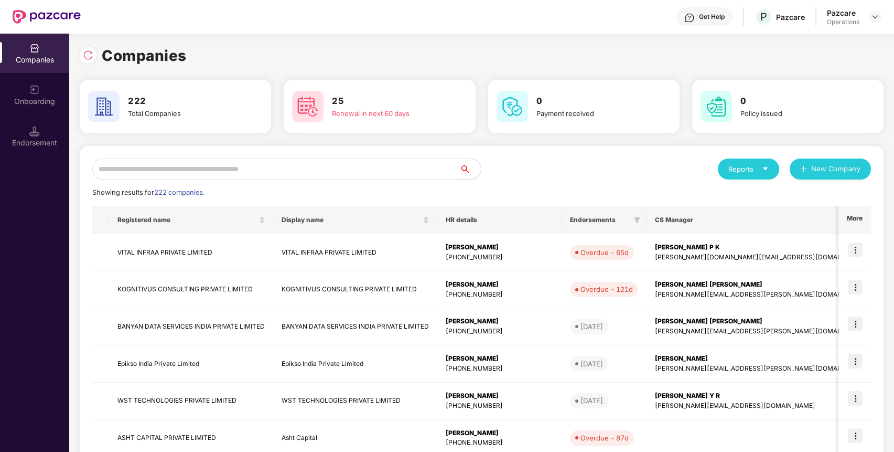
click at [308, 174] on input "text" at bounding box center [276, 168] width 368 height 21
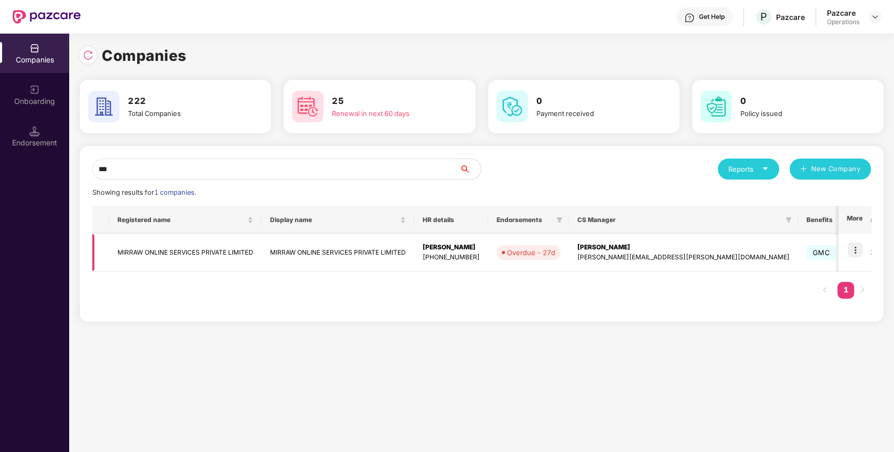
type input "***"
click at [168, 253] on td "MIRRAW ONLINE SERVICES PRIVATE LIMITED" at bounding box center [185, 252] width 153 height 37
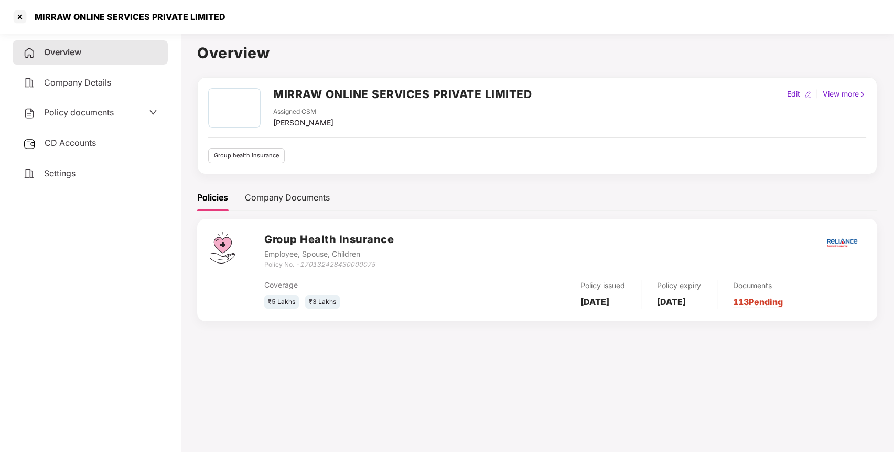
click at [85, 15] on div "MIRRAW ONLINE SERVICES PRIVATE LIMITED" at bounding box center [126, 17] width 197 height 10
copy div "MIRRAW ONLINE SERVICES PRIVATE LIMITED"
click at [14, 13] on div at bounding box center [20, 16] width 17 height 17
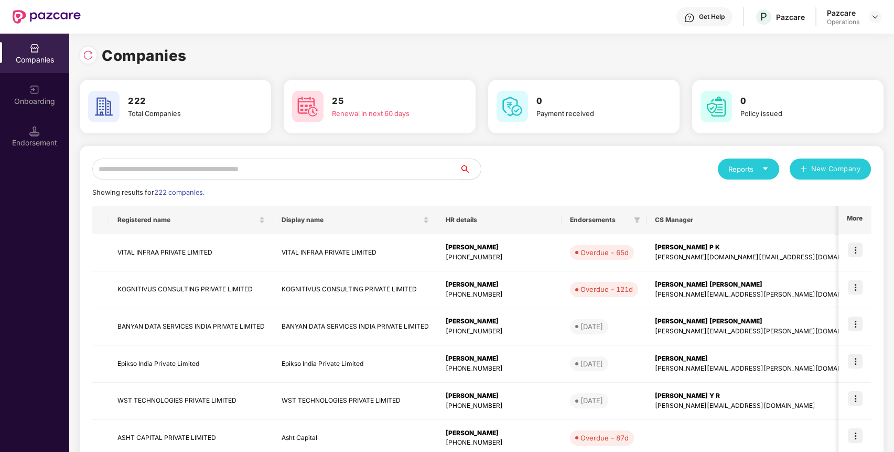
paste input "**********"
click at [295, 168] on input "**********" at bounding box center [276, 168] width 368 height 21
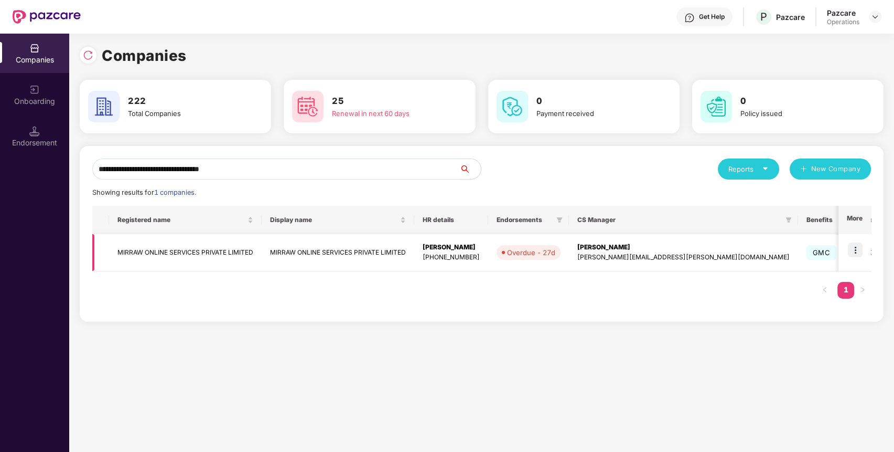
type input "**********"
click at [860, 252] on img at bounding box center [855, 249] width 15 height 15
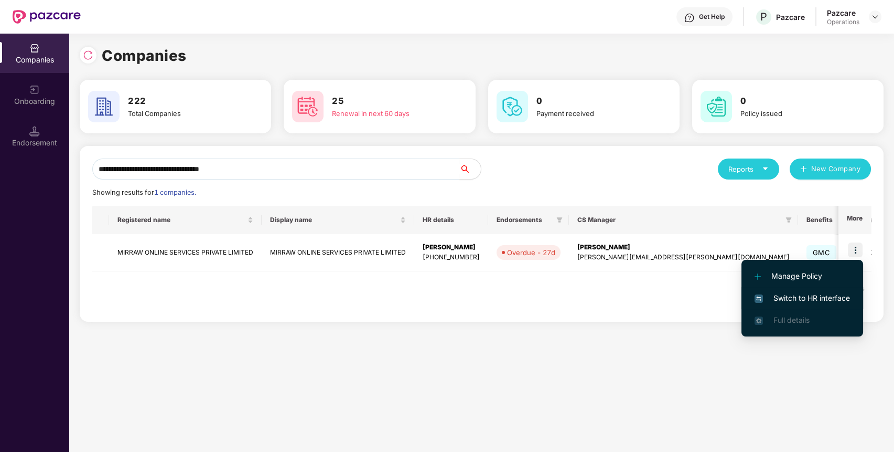
click at [795, 300] on span "Switch to HR interface" at bounding box center [802, 298] width 95 height 12
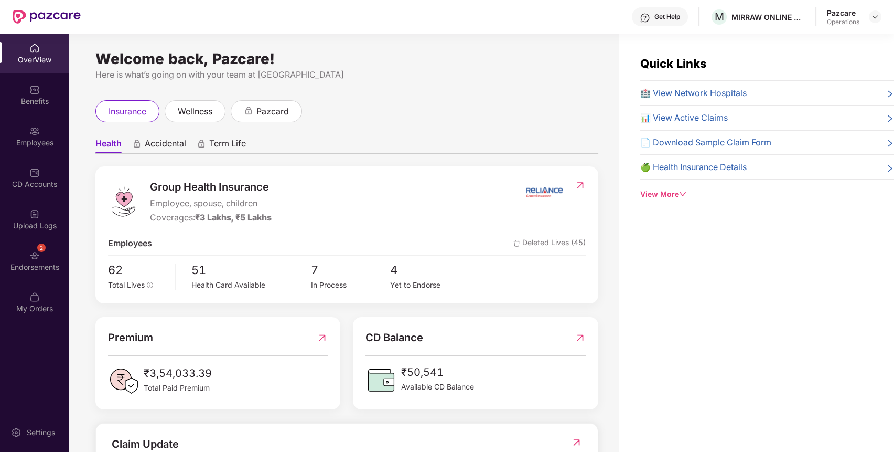
click at [23, 260] on div "2 Endorsements" at bounding box center [34, 260] width 69 height 39
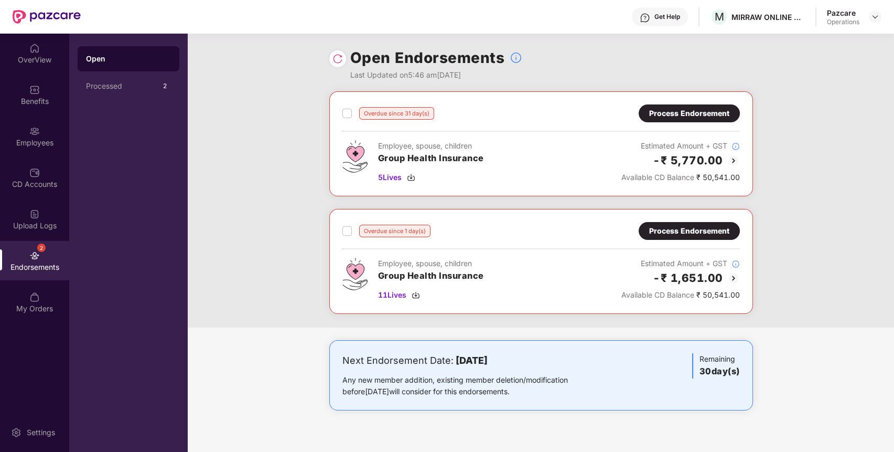
click at [732, 159] on img at bounding box center [733, 160] width 13 height 13
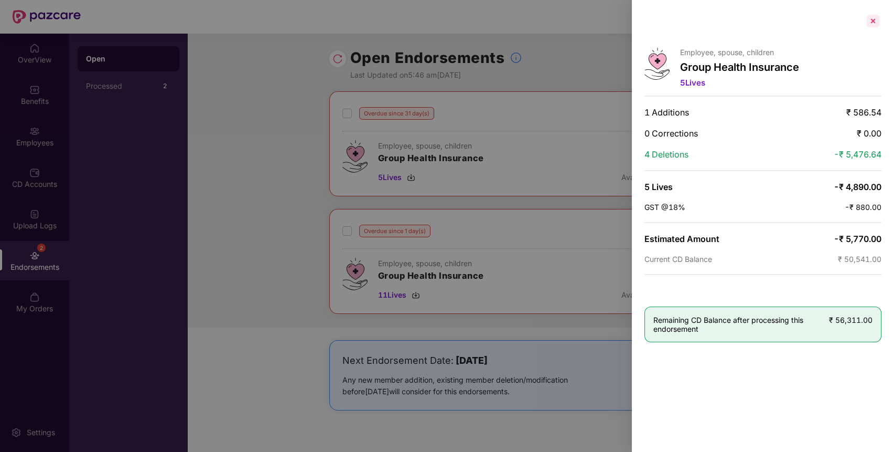
click at [874, 23] on div at bounding box center [873, 21] width 17 height 17
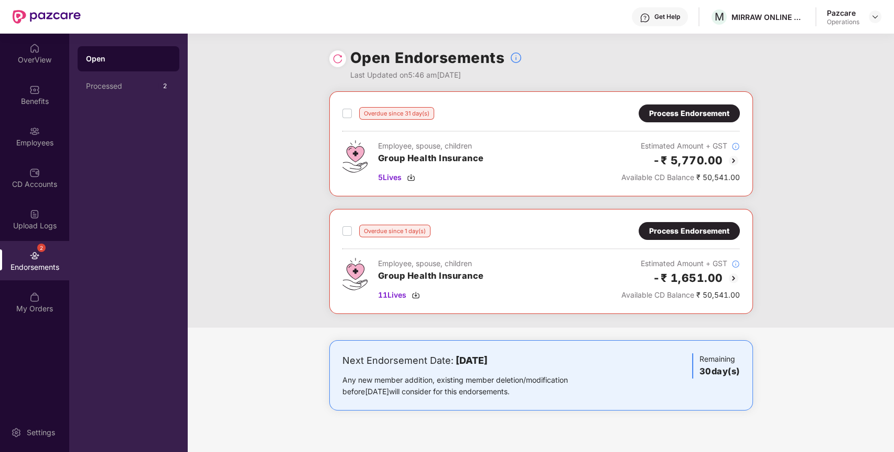
click at [733, 270] on div "-₹ 1,651.00" at bounding box center [680, 277] width 119 height 17
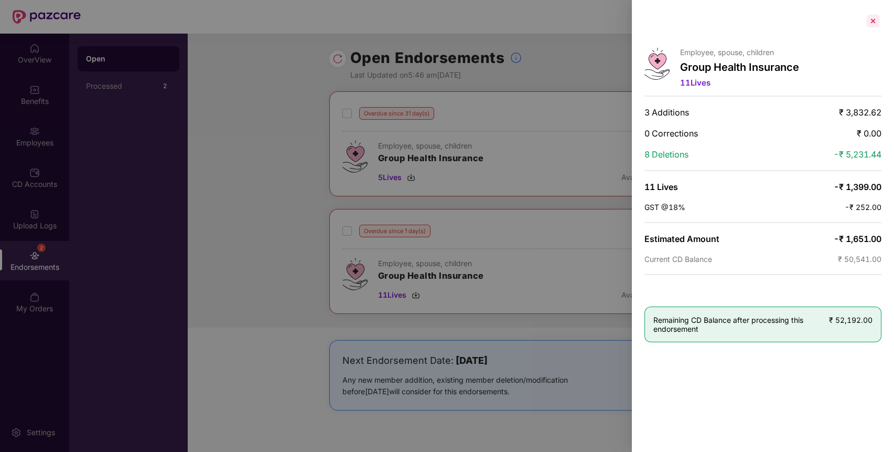
click at [876, 15] on div at bounding box center [873, 21] width 17 height 17
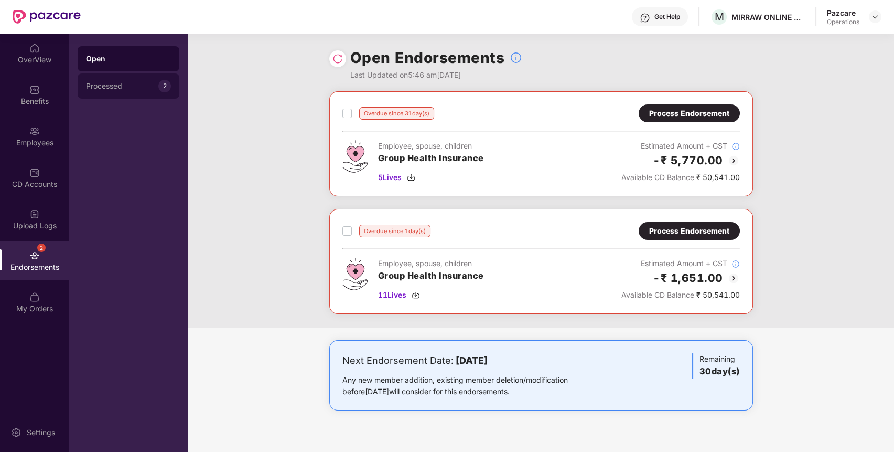
click at [121, 81] on div "Processed 2" at bounding box center [129, 85] width 102 height 25
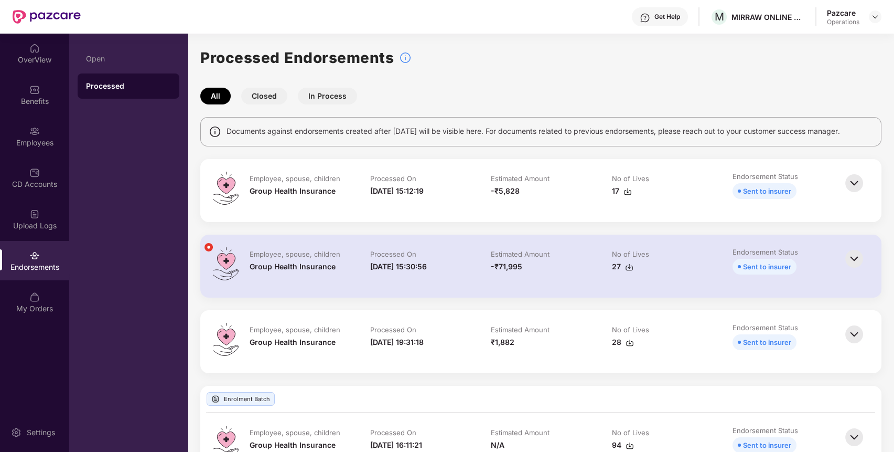
click at [25, 265] on div "Endorsements" at bounding box center [34, 267] width 69 height 10
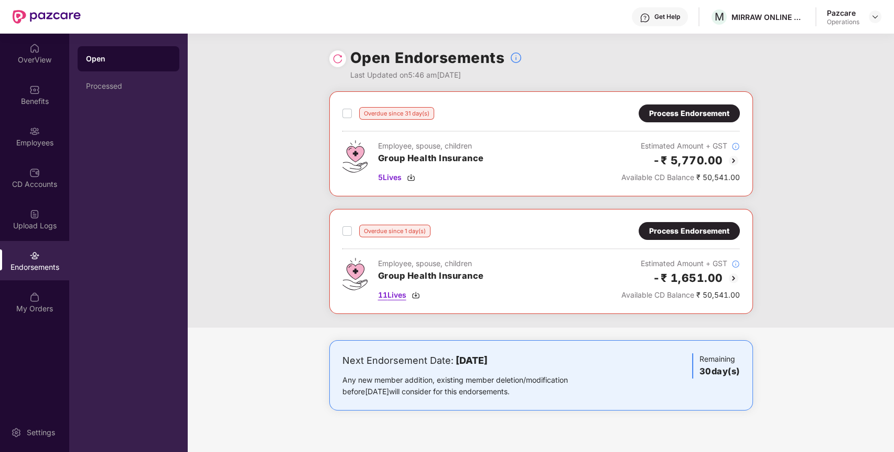
click at [420, 295] on img at bounding box center [416, 295] width 8 height 8
click at [701, 111] on div "Process Endorsement" at bounding box center [689, 114] width 80 height 12
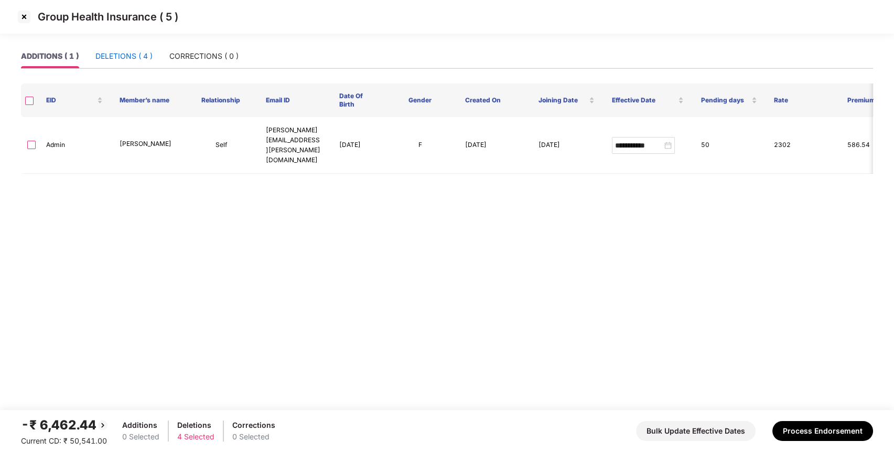
click at [108, 52] on div "DELETIONS ( 4 )" at bounding box center [123, 56] width 57 height 12
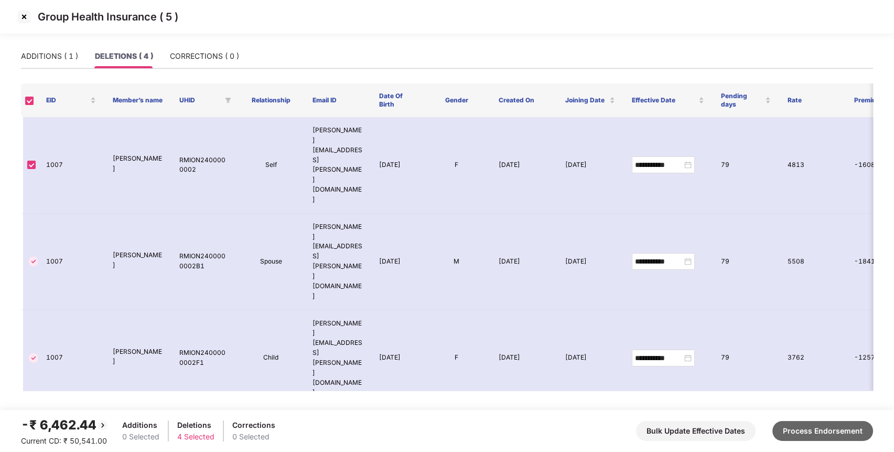
click at [825, 385] on button "Process Endorsement" at bounding box center [822, 431] width 101 height 20
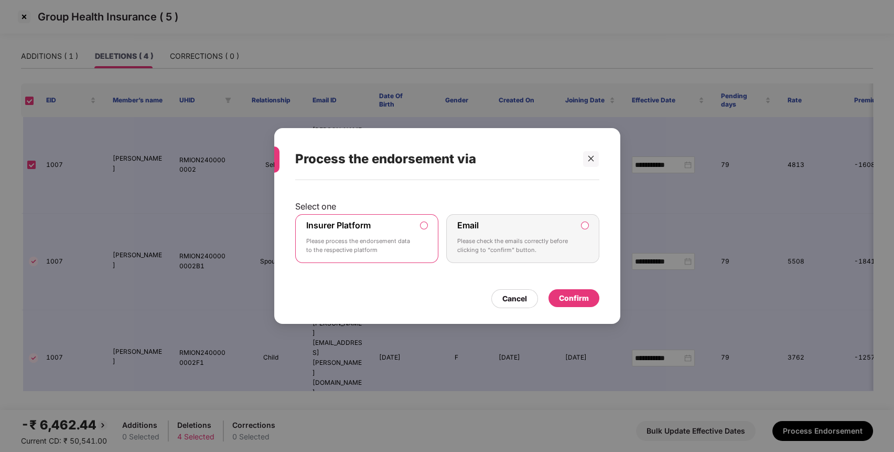
click at [575, 307] on div "Select one Insurer Platform Please process the endorsement data to the respecti…" at bounding box center [447, 247] width 346 height 134
click at [571, 296] on div "Confirm" at bounding box center [574, 298] width 30 height 12
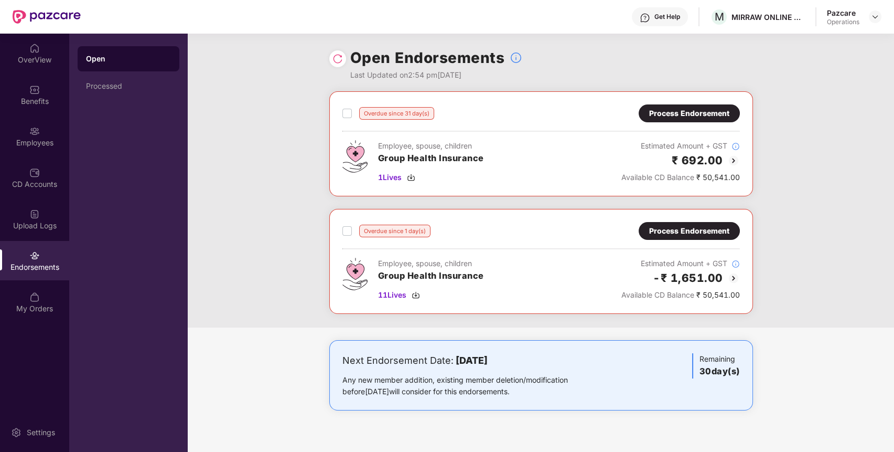
click at [671, 227] on div "Process Endorsement" at bounding box center [689, 231] width 80 height 12
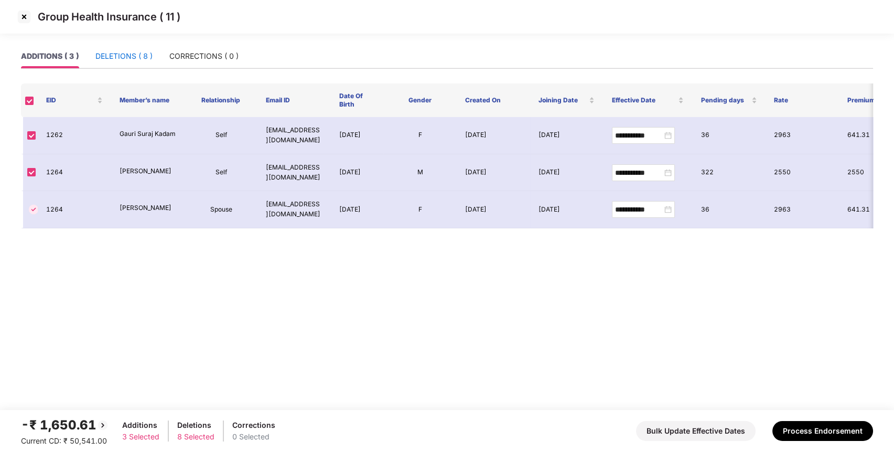
click at [126, 51] on div "DELETIONS ( 8 )" at bounding box center [123, 56] width 57 height 12
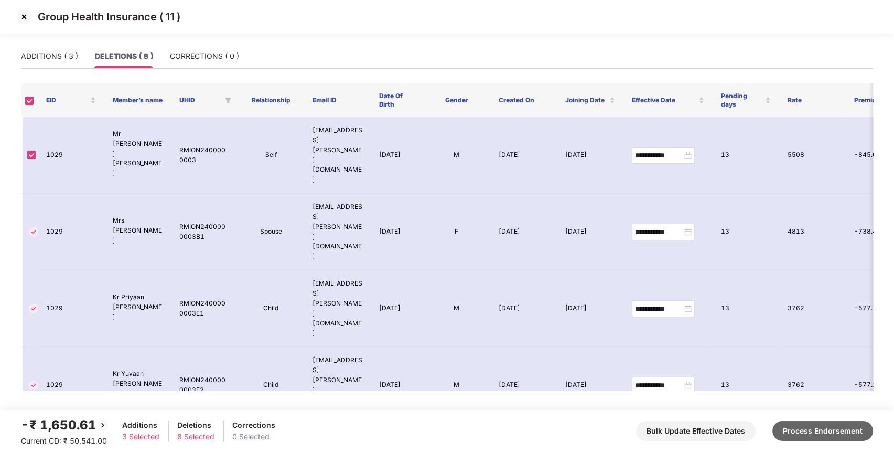
click at [803, 385] on button "Process Endorsement" at bounding box center [822, 431] width 101 height 20
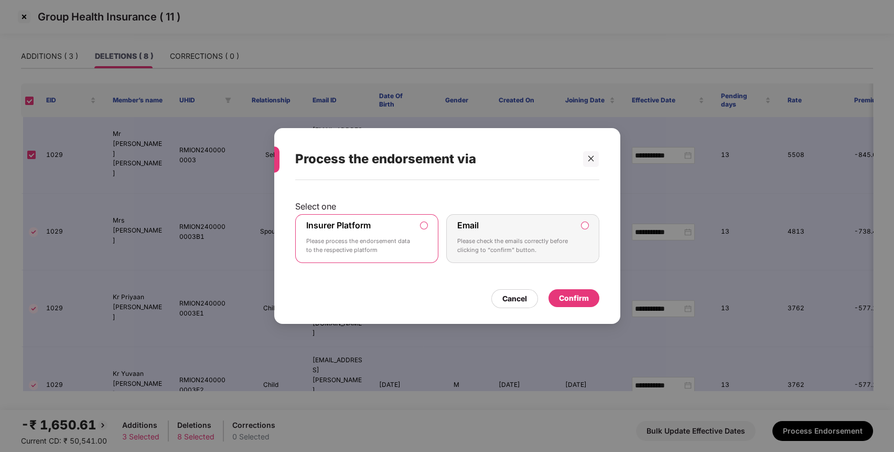
click at [557, 289] on div "Confirm" at bounding box center [574, 298] width 51 height 18
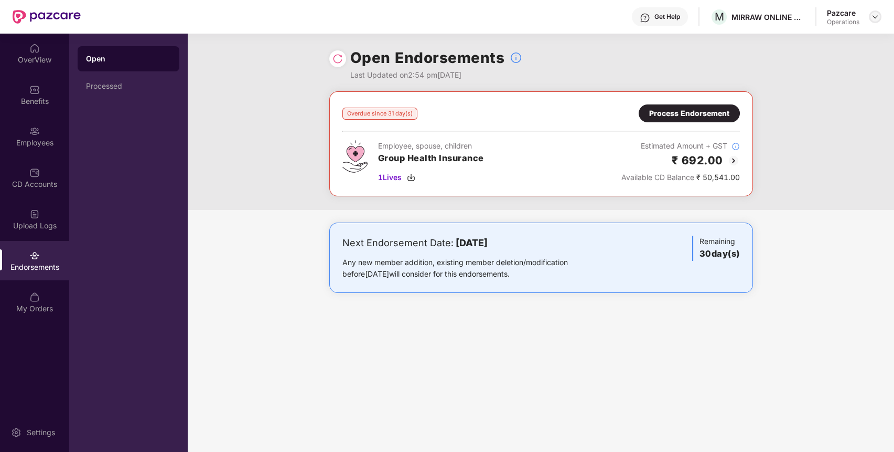
click at [877, 14] on img at bounding box center [875, 17] width 8 height 8
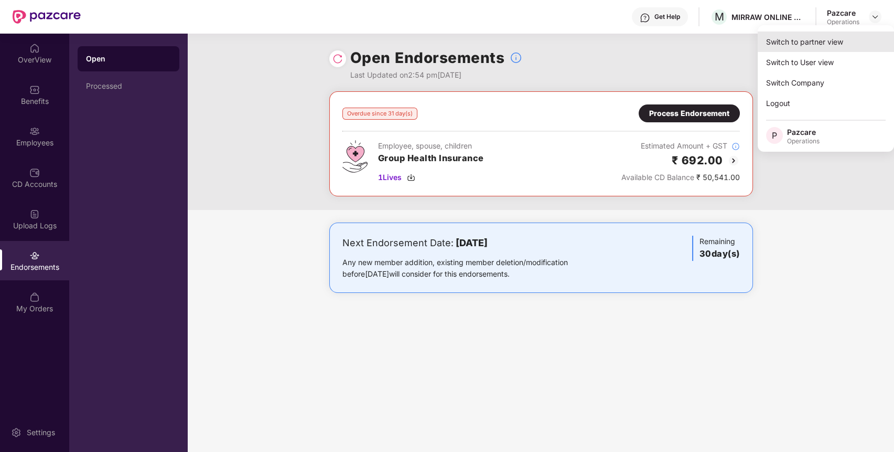
click at [801, 42] on div "Switch to partner view" at bounding box center [826, 41] width 136 height 20
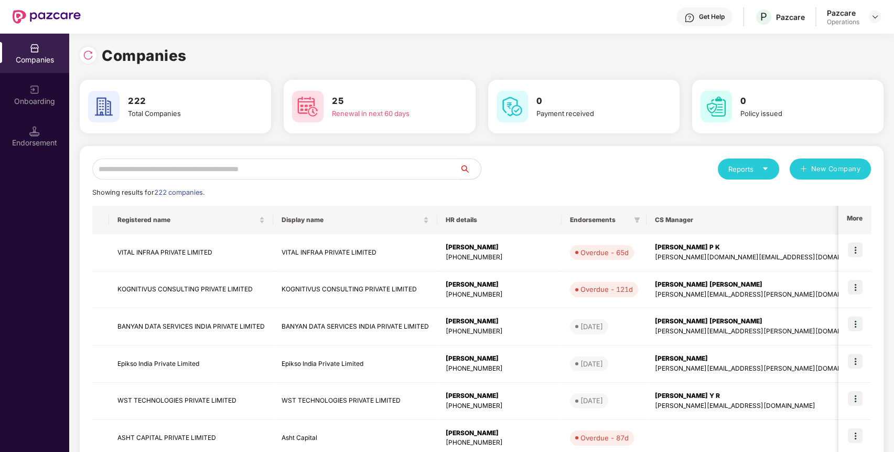
click at [327, 173] on input "text" at bounding box center [276, 168] width 368 height 21
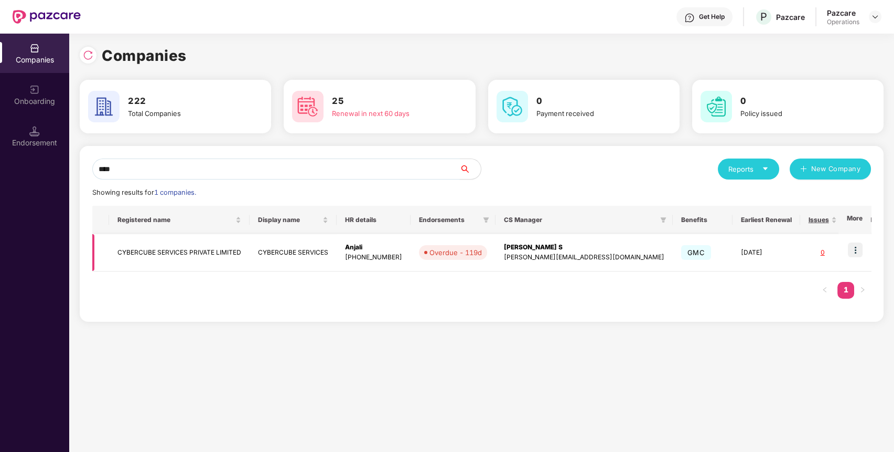
type input "****"
click at [857, 244] on img at bounding box center [855, 249] width 15 height 15
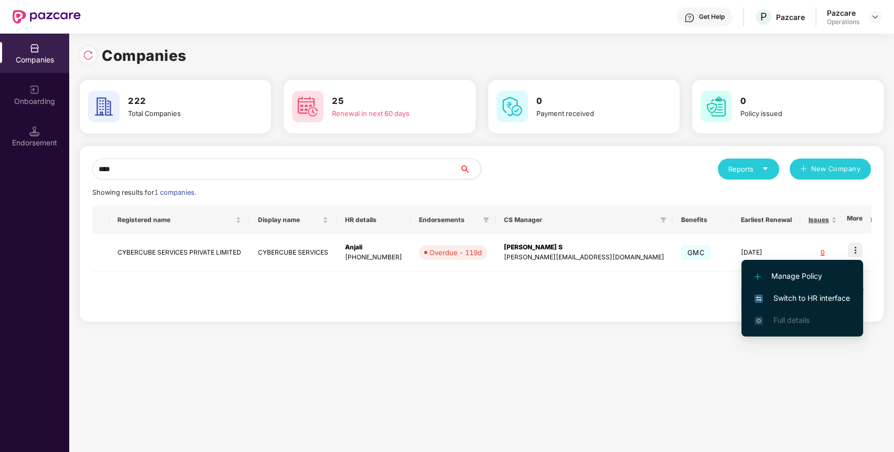
click at [780, 292] on span "Switch to HR interface" at bounding box center [802, 298] width 95 height 12
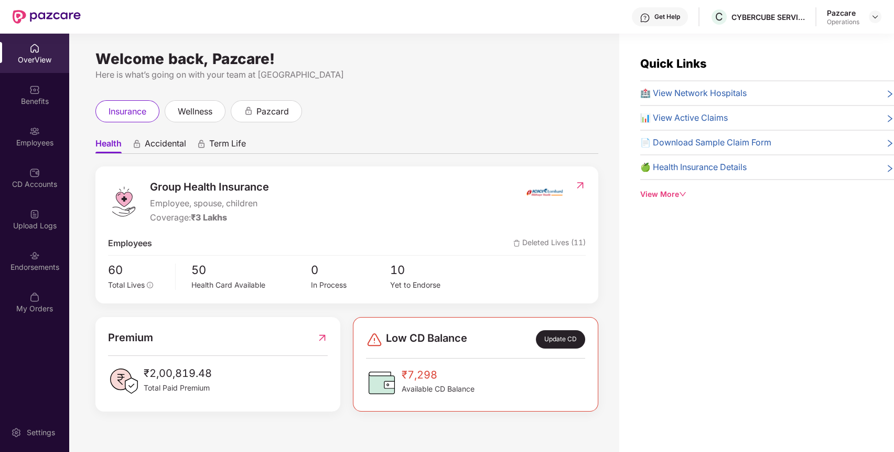
click at [22, 262] on div "Endorsements" at bounding box center [34, 267] width 69 height 10
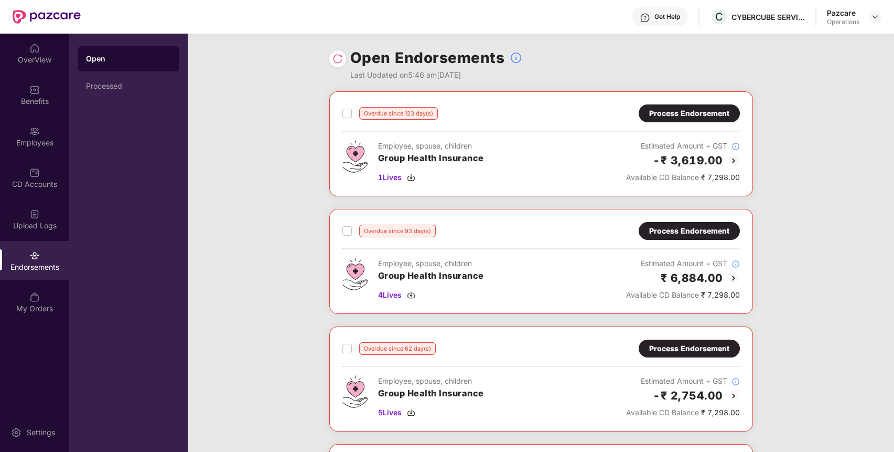
click at [734, 155] on img at bounding box center [733, 160] width 13 height 13
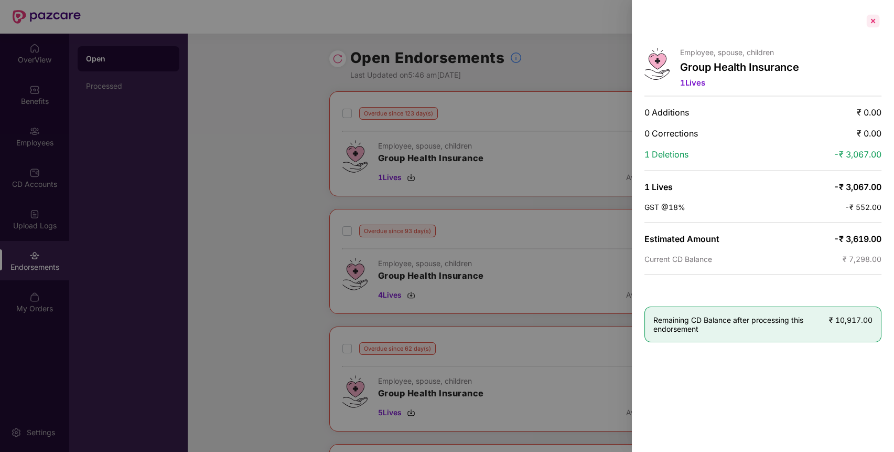
click at [873, 21] on div at bounding box center [873, 21] width 17 height 17
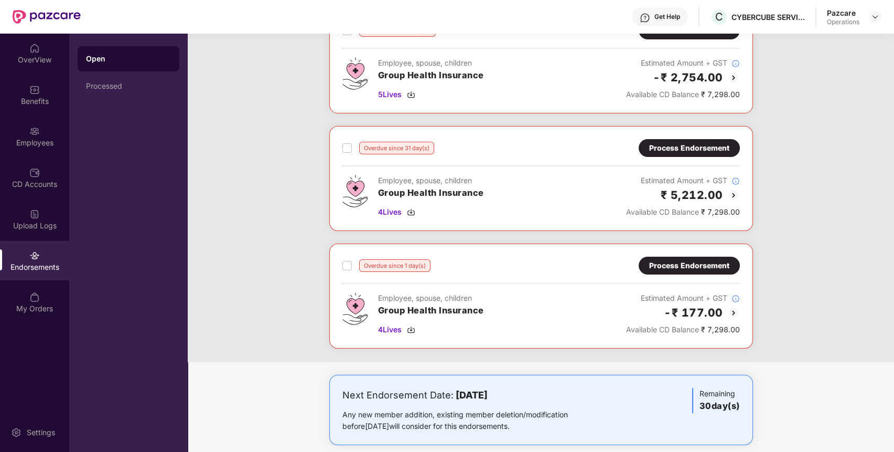
scroll to position [315, 0]
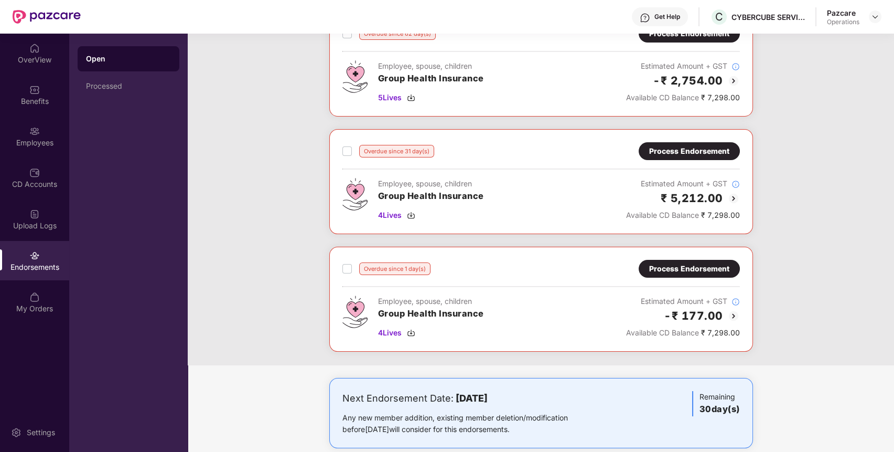
click at [733, 84] on img at bounding box center [733, 80] width 13 height 13
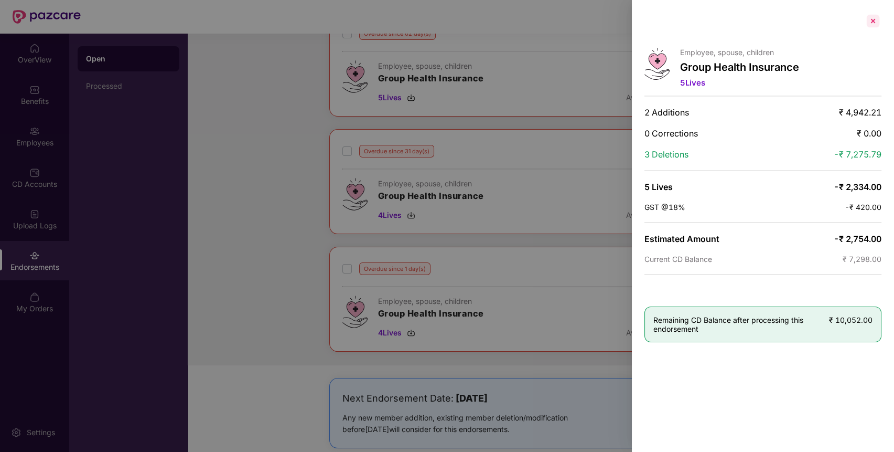
click at [878, 15] on div at bounding box center [873, 21] width 17 height 17
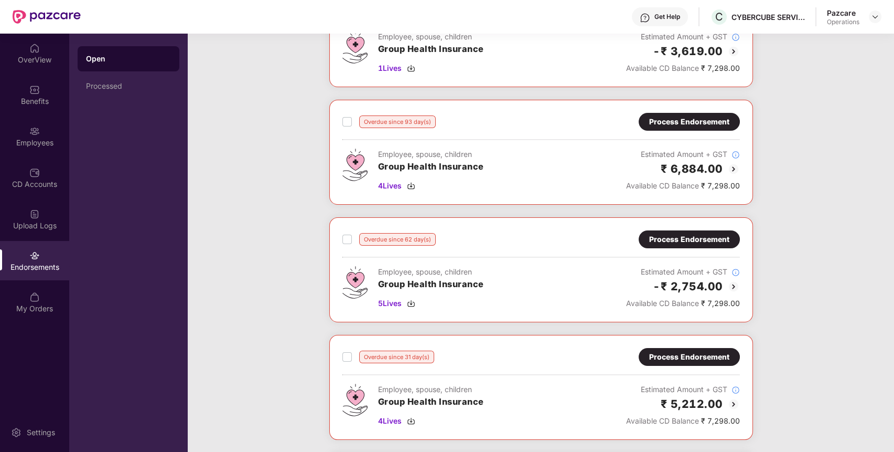
scroll to position [114, 0]
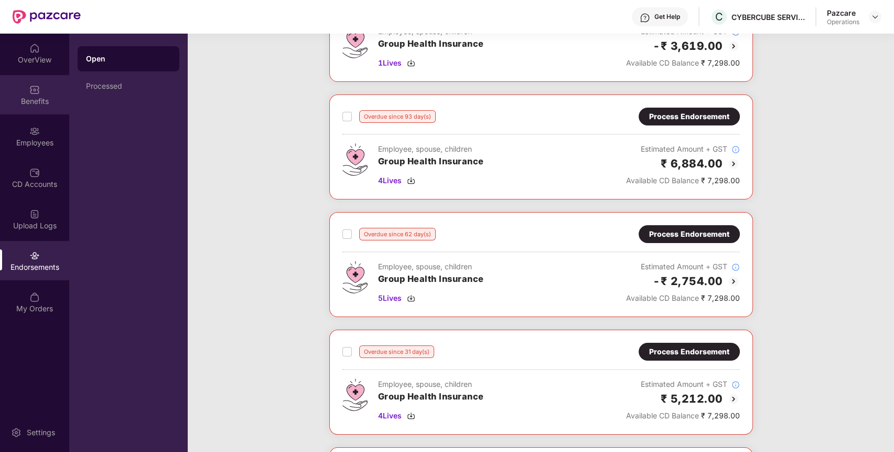
click at [40, 88] on div "Benefits" at bounding box center [34, 94] width 69 height 39
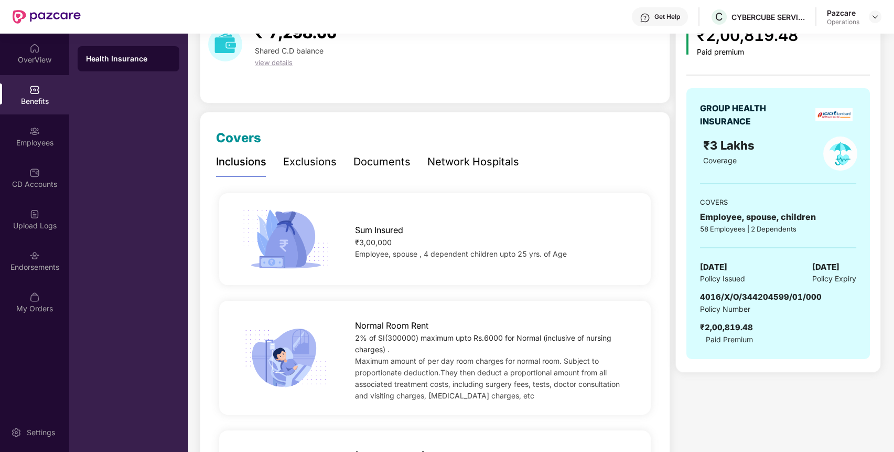
scroll to position [59, 0]
click at [761, 16] on div "CYBERCUBE SERVICES" at bounding box center [768, 17] width 73 height 10
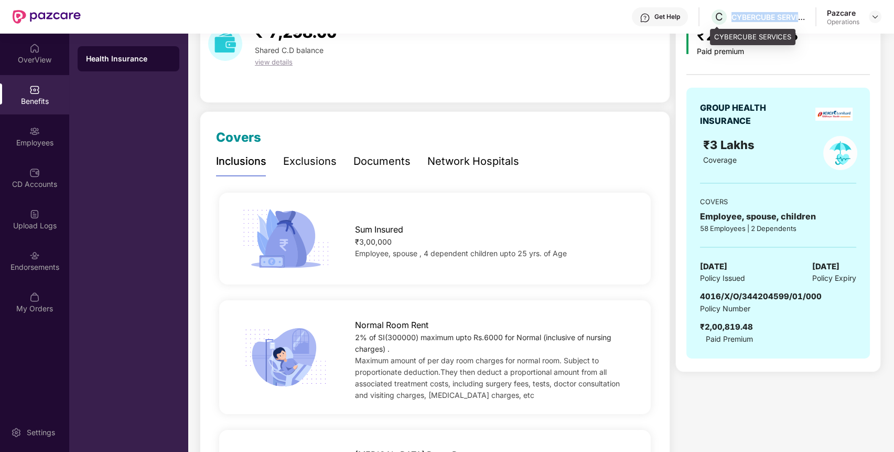
copy div "CYBERCUBE SERVICES"
click at [875, 14] on img at bounding box center [875, 17] width 8 height 8
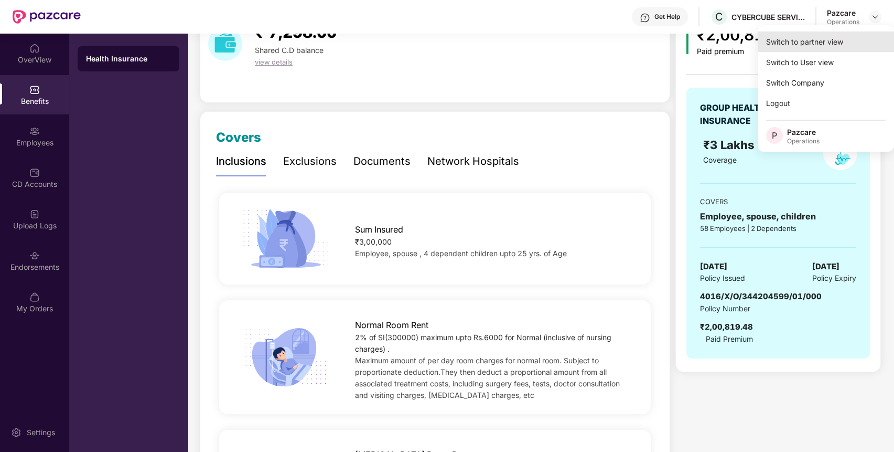
click at [828, 40] on div "Switch to partner view" at bounding box center [826, 41] width 136 height 20
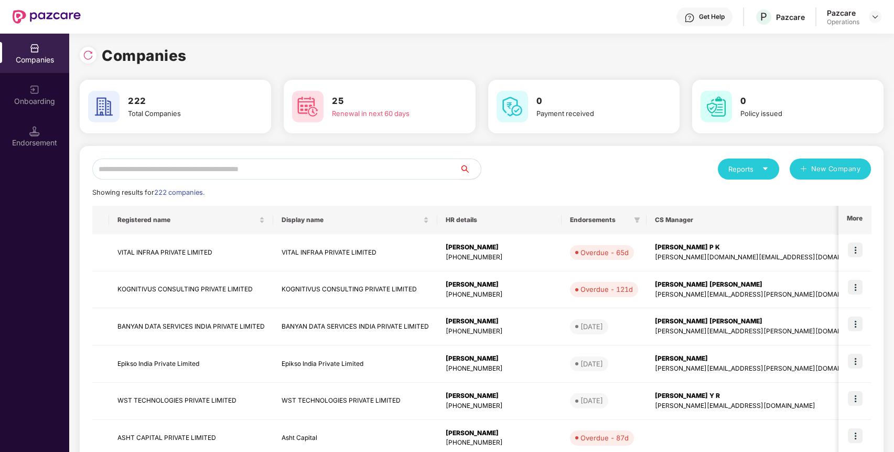
click at [374, 164] on input "text" at bounding box center [276, 168] width 368 height 21
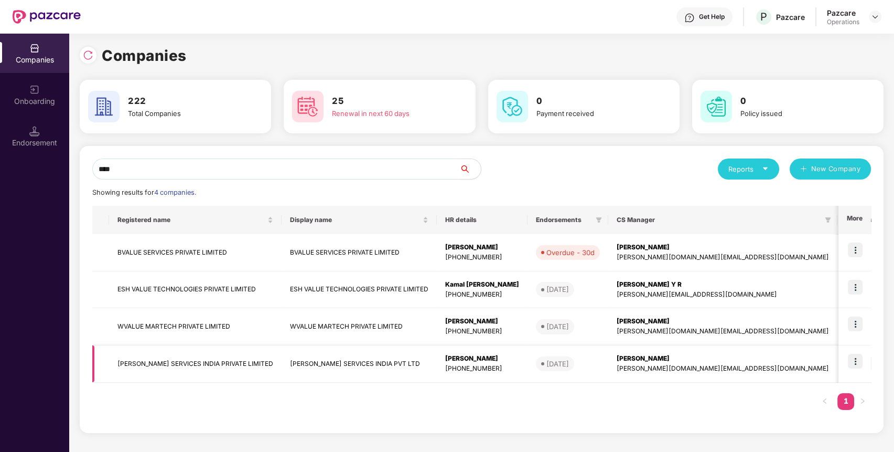
type input "****"
click at [860, 364] on img at bounding box center [855, 360] width 15 height 15
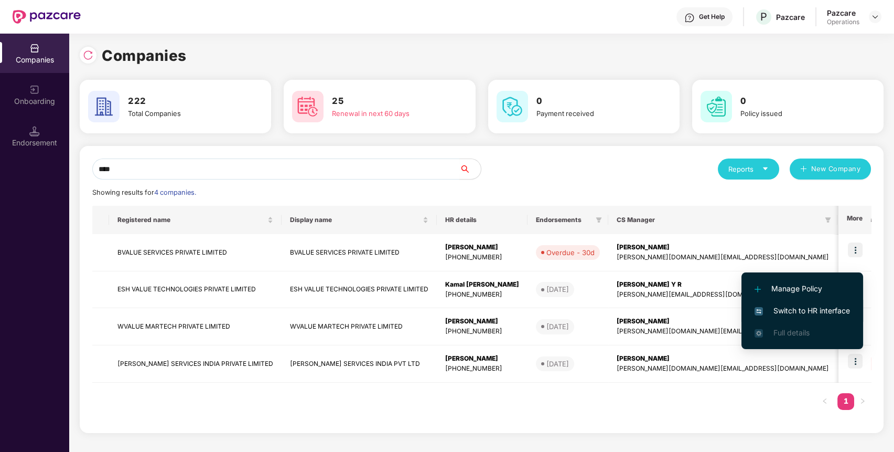
click at [792, 308] on span "Switch to HR interface" at bounding box center [802, 311] width 95 height 12
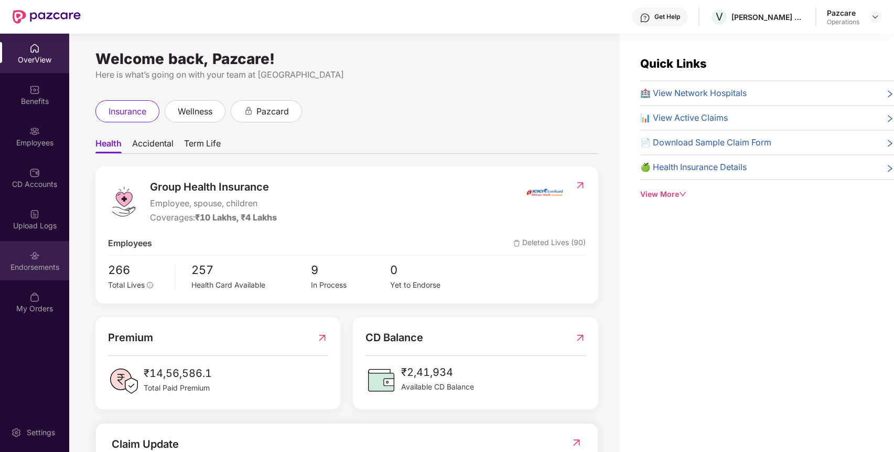
click at [31, 264] on div "Endorsements" at bounding box center [34, 267] width 69 height 10
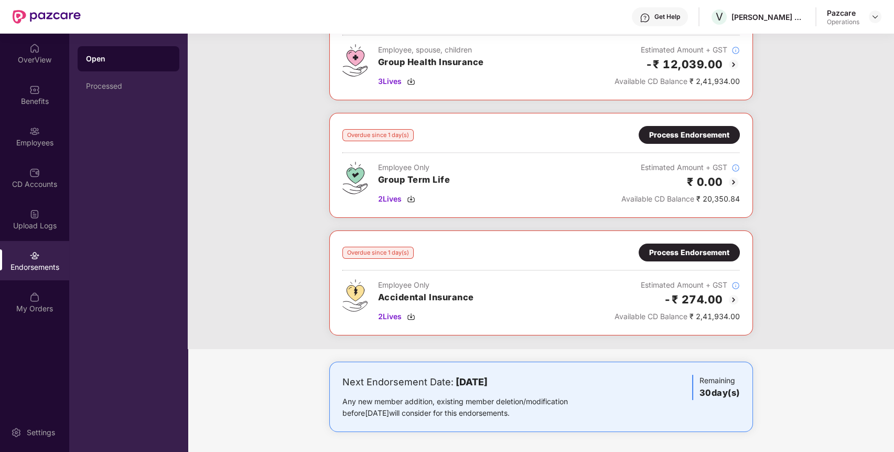
scroll to position [0, 0]
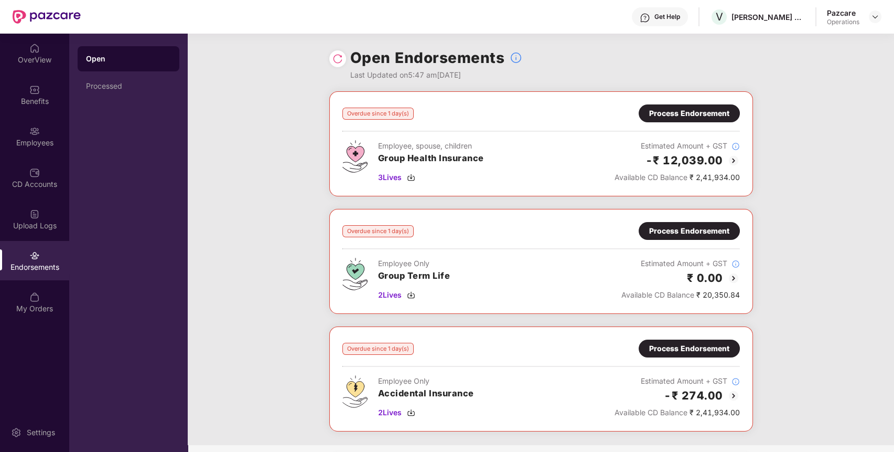
click at [731, 159] on img at bounding box center [733, 160] width 13 height 13
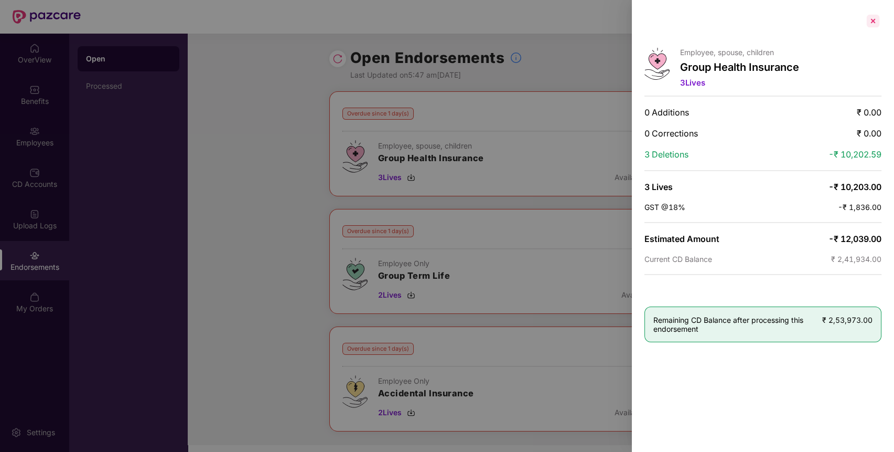
click at [879, 21] on div at bounding box center [873, 21] width 17 height 17
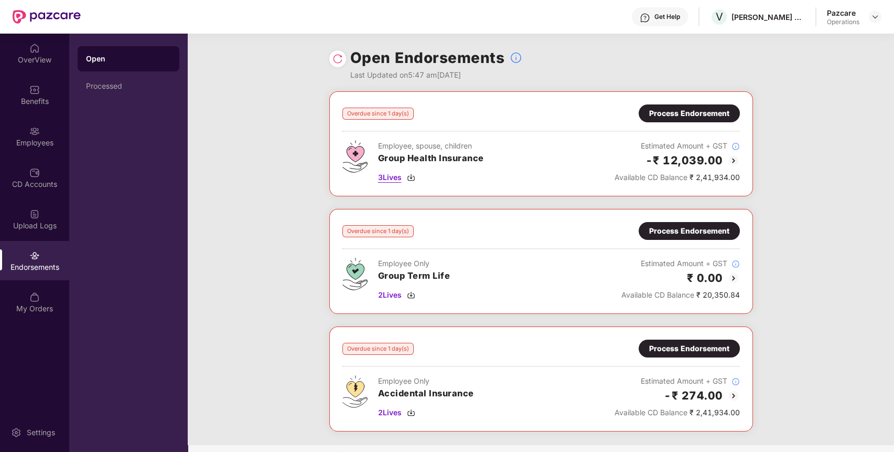
click at [415, 177] on img at bounding box center [411, 177] width 8 height 8
click at [415, 411] on img at bounding box center [411, 412] width 8 height 8
click at [414, 293] on img at bounding box center [411, 295] width 8 height 8
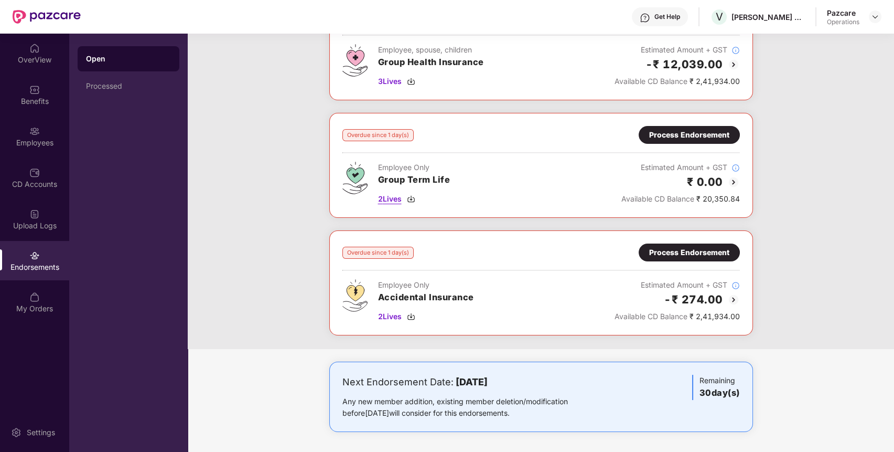
click at [414, 193] on div "2 Lives" at bounding box center [414, 199] width 72 height 12
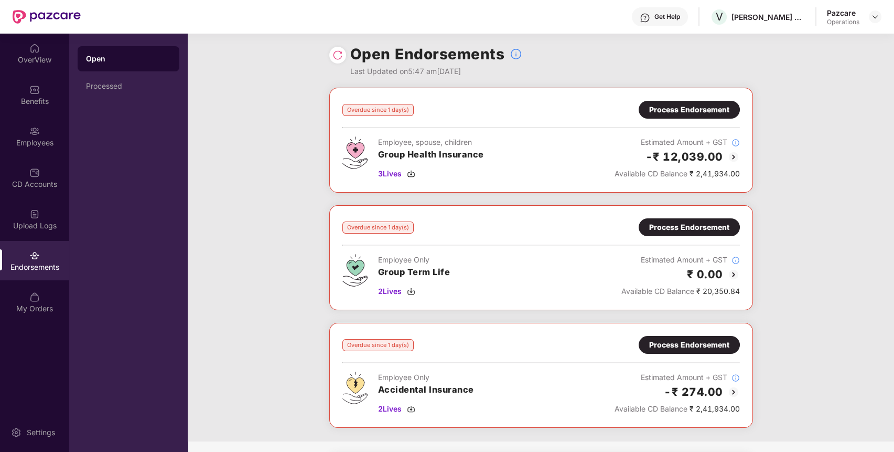
scroll to position [0, 0]
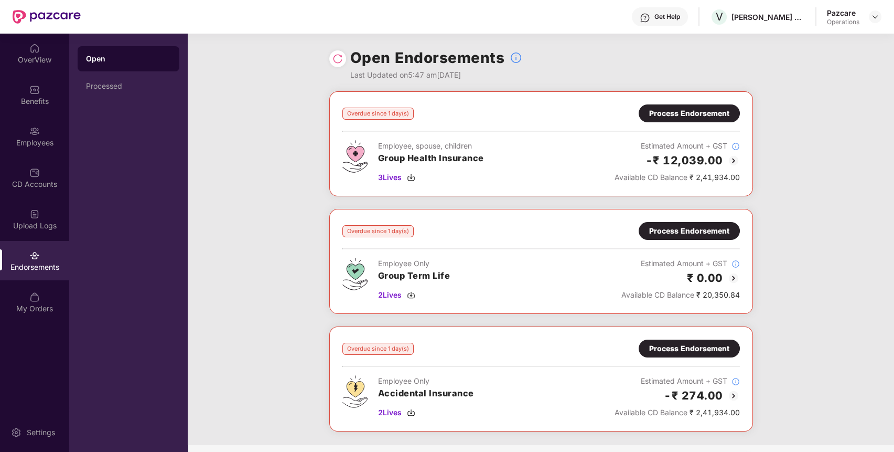
click at [657, 113] on div "Process Endorsement" at bounding box center [689, 114] width 80 height 12
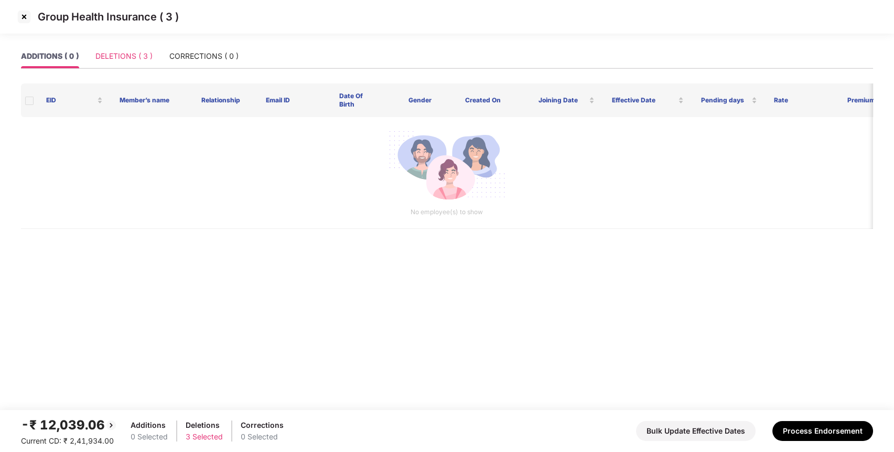
click at [134, 47] on div "DELETIONS ( 3 )" at bounding box center [123, 56] width 57 height 24
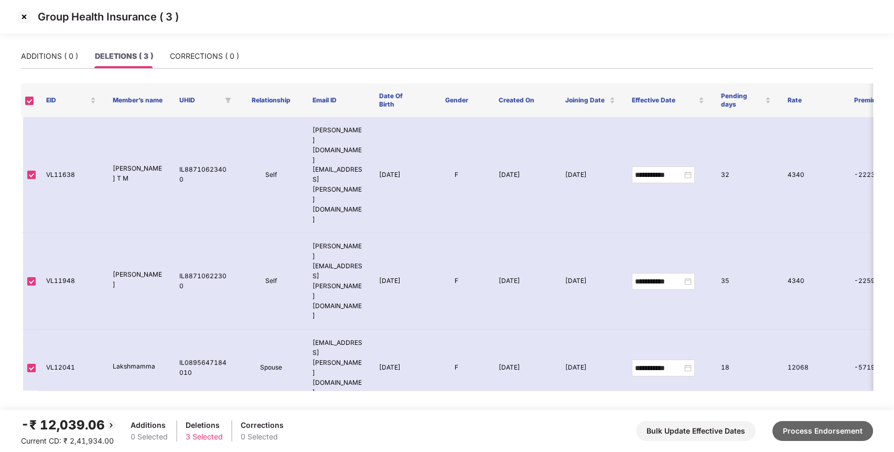
click at [801, 423] on button "Process Endorsement" at bounding box center [822, 431] width 101 height 20
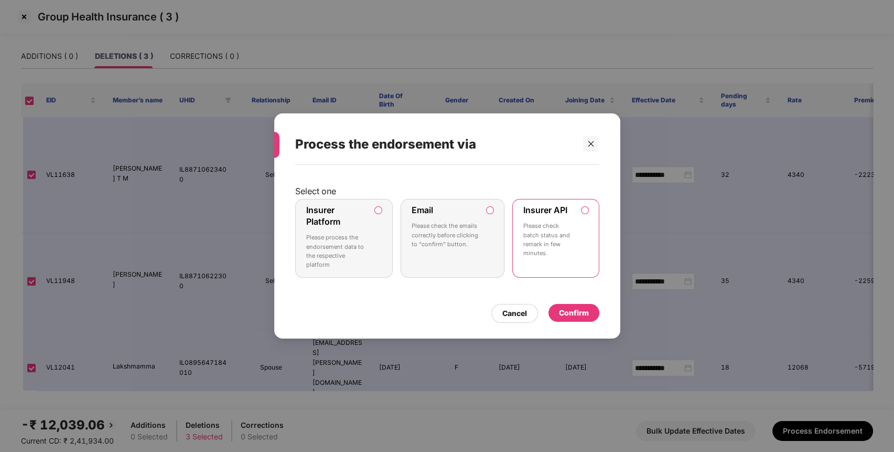
click at [574, 308] on div "Confirm" at bounding box center [574, 313] width 30 height 12
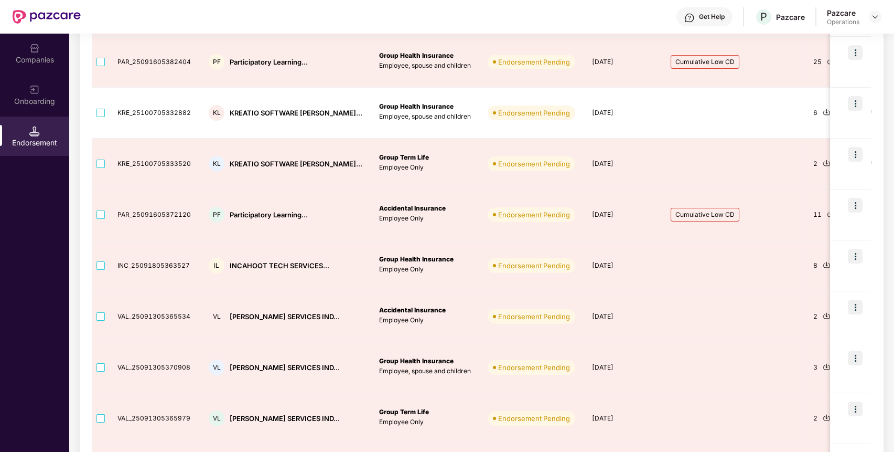
scroll to position [306, 0]
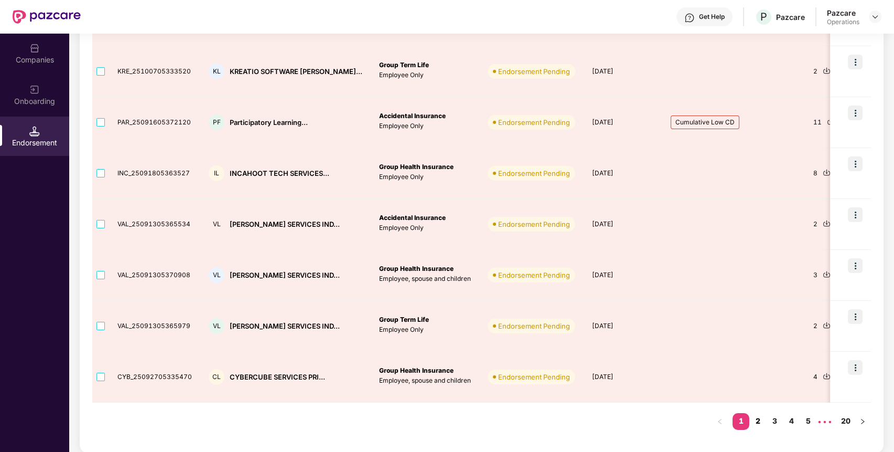
click at [757, 416] on link "2" at bounding box center [757, 421] width 17 height 16
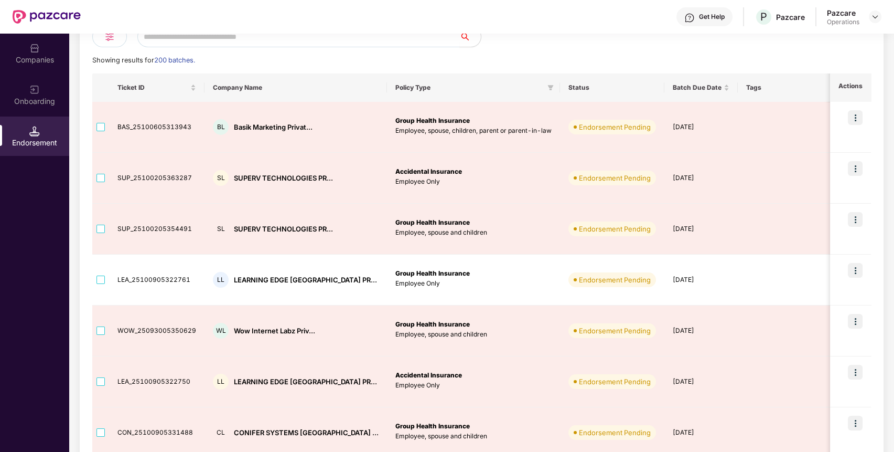
scroll to position [0, 0]
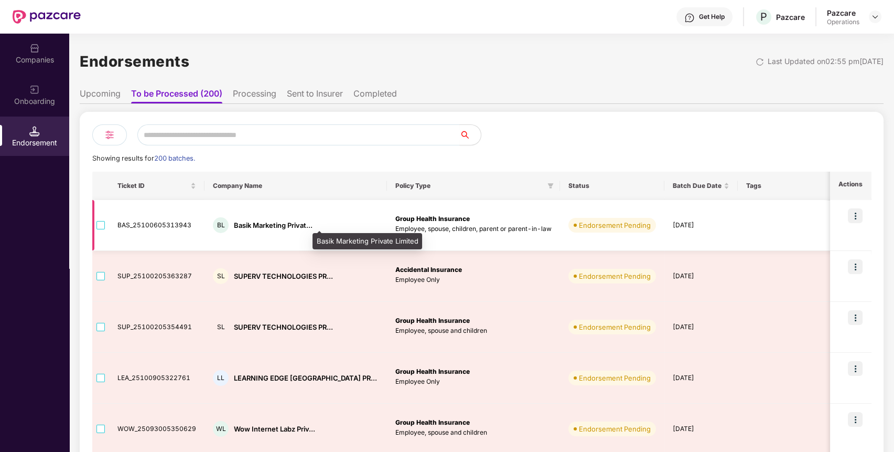
click at [254, 224] on div "Basik Marketing Privat..." at bounding box center [273, 225] width 79 height 10
copy div "Basik Marketing Privat..."
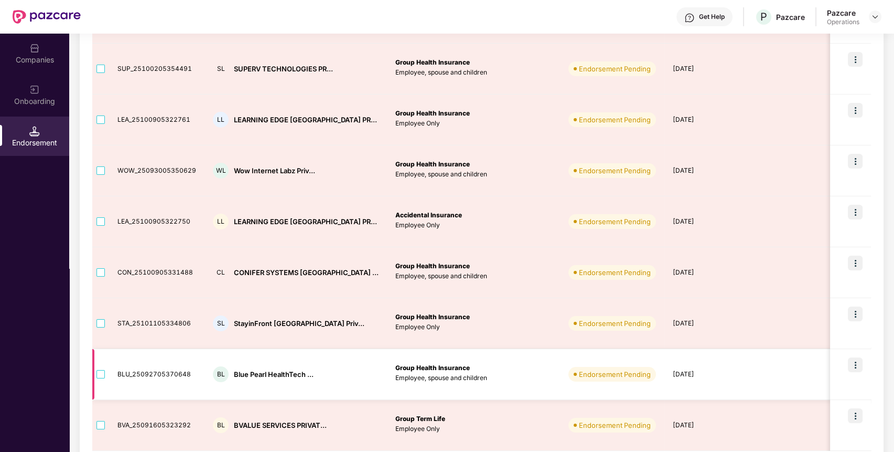
scroll to position [306, 0]
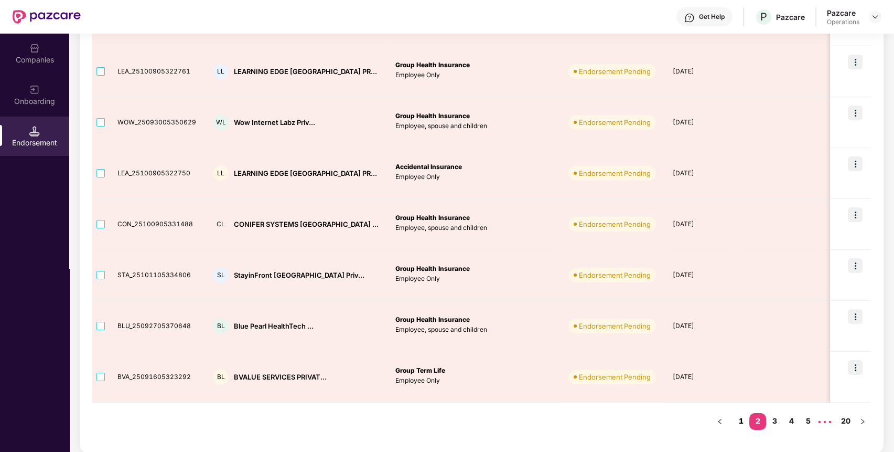
click at [738, 416] on link "1" at bounding box center [741, 421] width 17 height 16
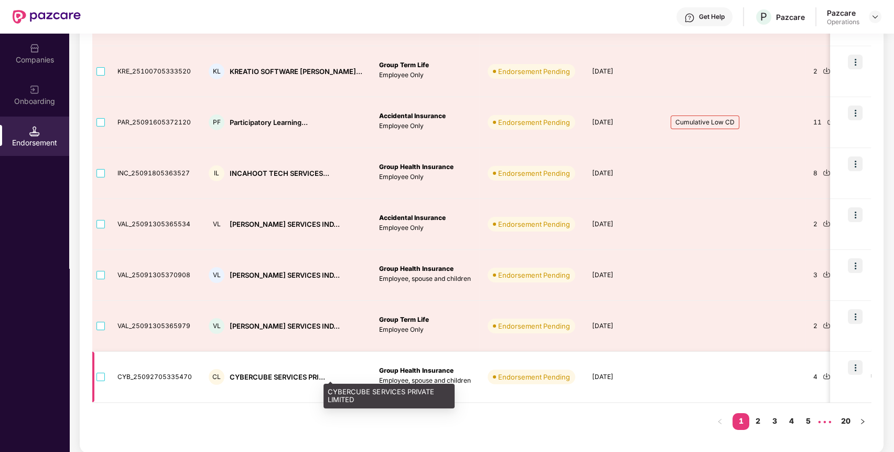
click at [281, 377] on div "CYBERCUBE SERVICES PRI..." at bounding box center [277, 377] width 95 height 10
copy div "CYBERCUBE SERVICES PRI..."
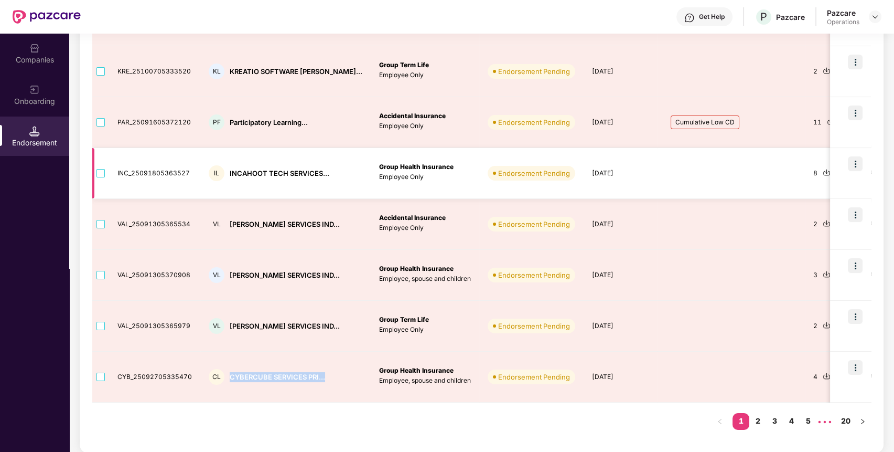
scroll to position [0, 0]
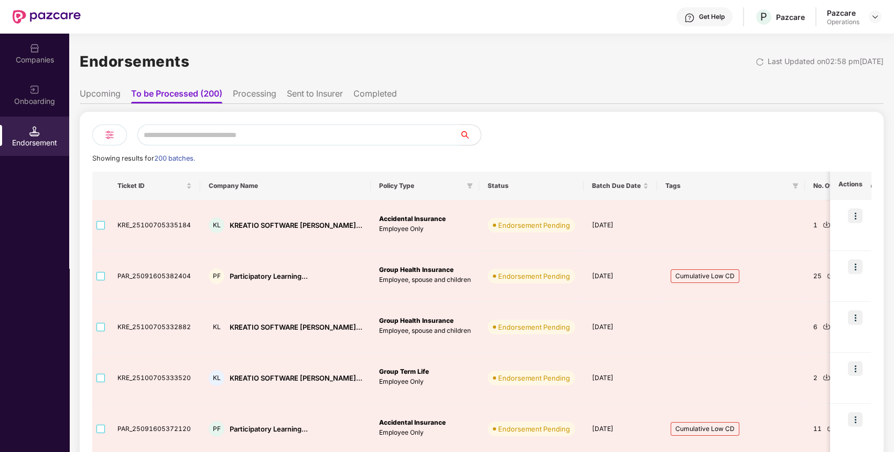
click at [250, 131] on input "text" at bounding box center [298, 134] width 323 height 21
paste input "**********"
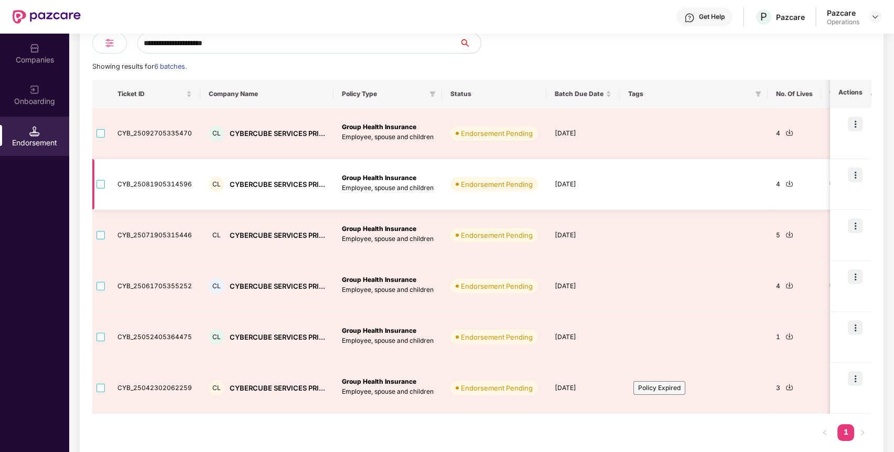
scroll to position [103, 0]
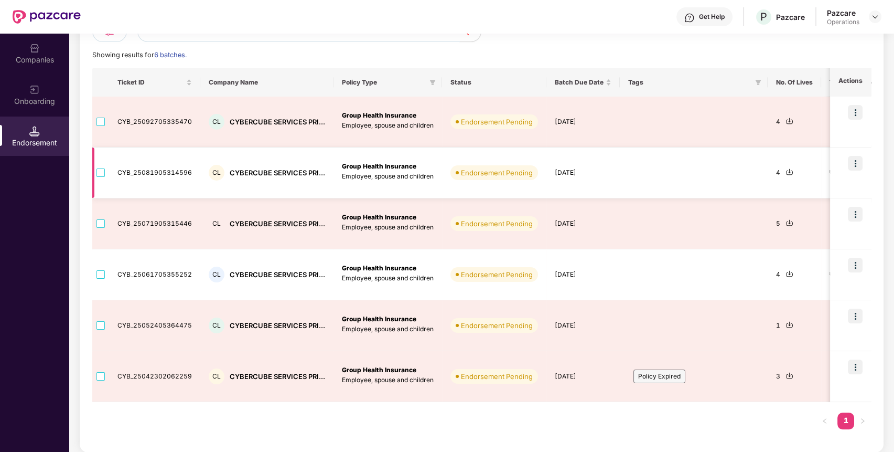
type input "**********"
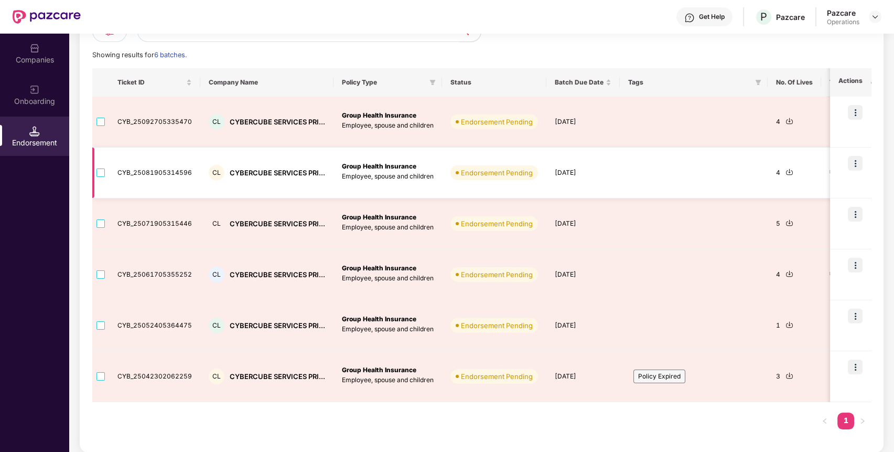
scroll to position [0, 0]
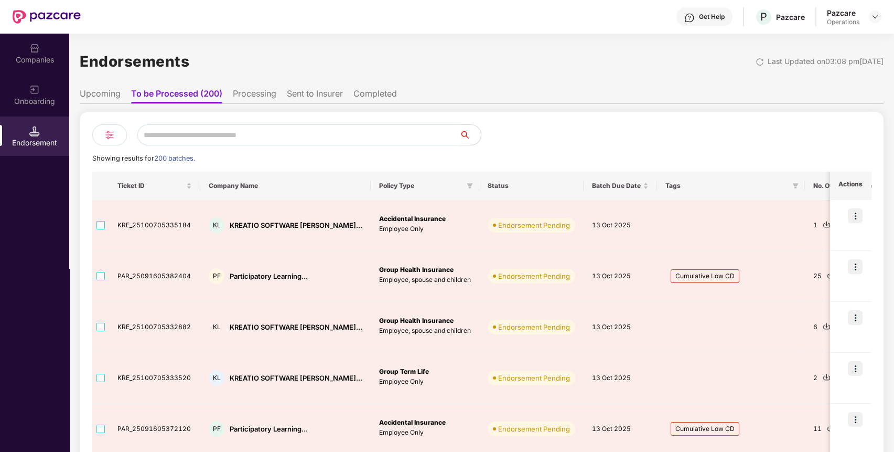
click at [280, 134] on input "text" at bounding box center [298, 134] width 323 height 21
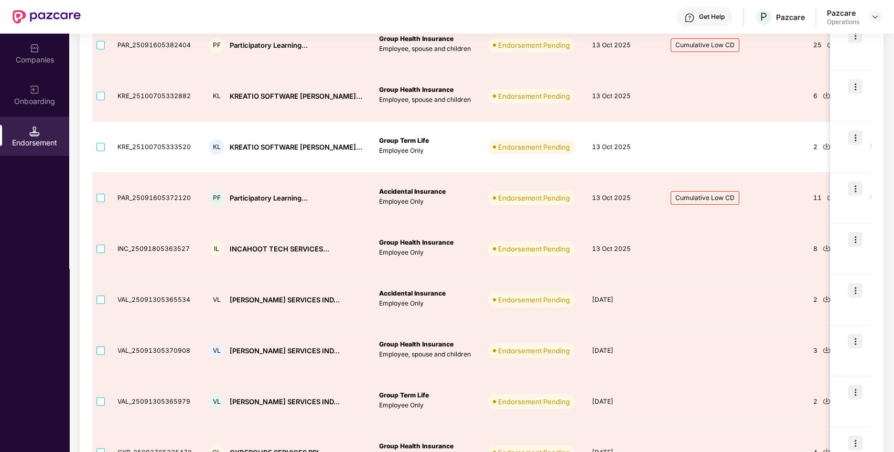
scroll to position [306, 0]
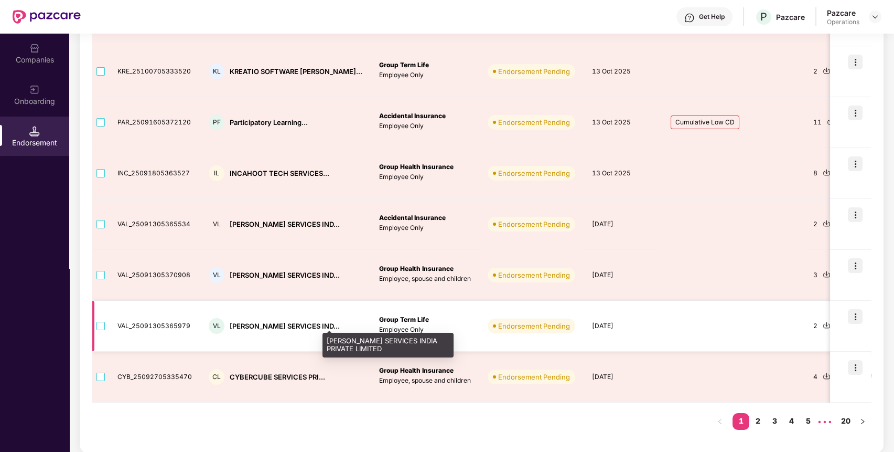
click at [280, 323] on div "[PERSON_NAME] SERVICES IND..." at bounding box center [285, 326] width 110 height 10
click at [280, 323] on div "VALUELEAF SERVICES IND..." at bounding box center [285, 326] width 110 height 10
copy div "VALUELEAF SERVICES IND..."
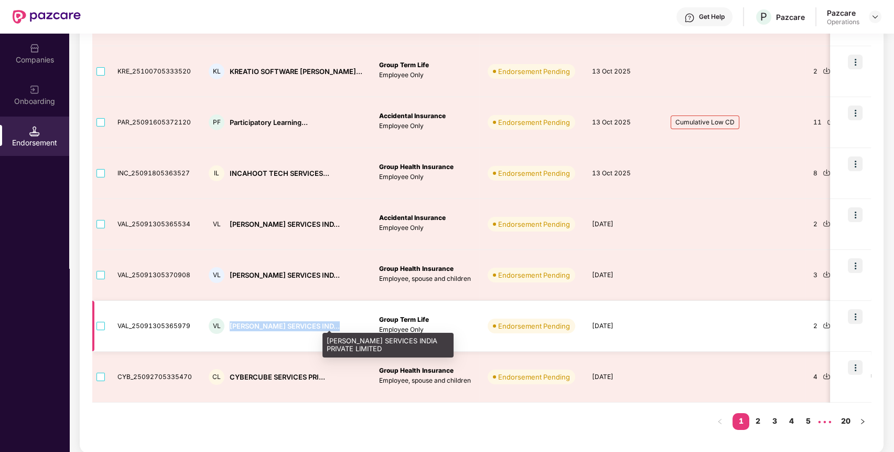
copy div "VALUELEAF SERVICES IND..."
